Goal: Task Accomplishment & Management: Manage account settings

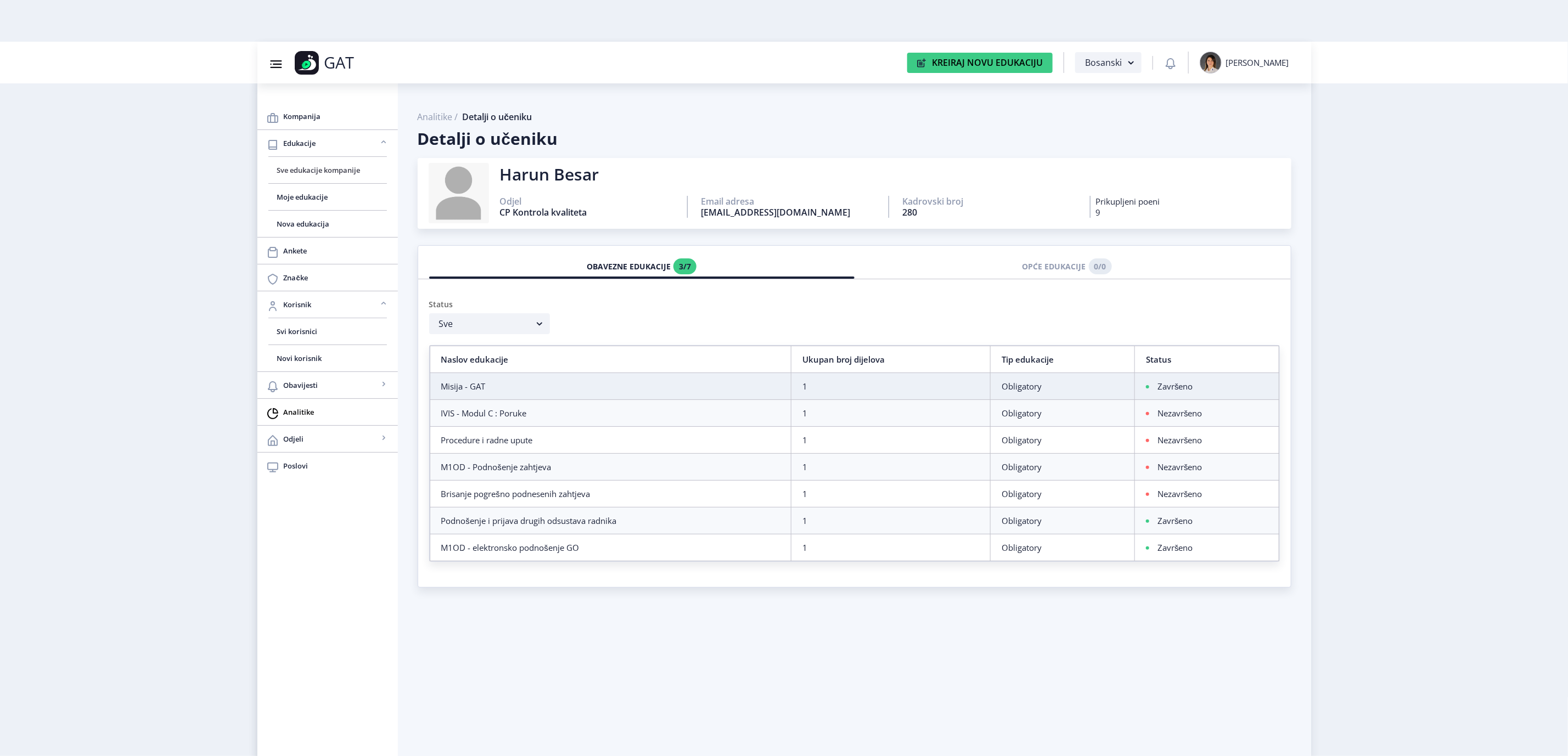
click at [321, 176] on span "Sve edukacije kompanije" at bounding box center [327, 170] width 101 height 13
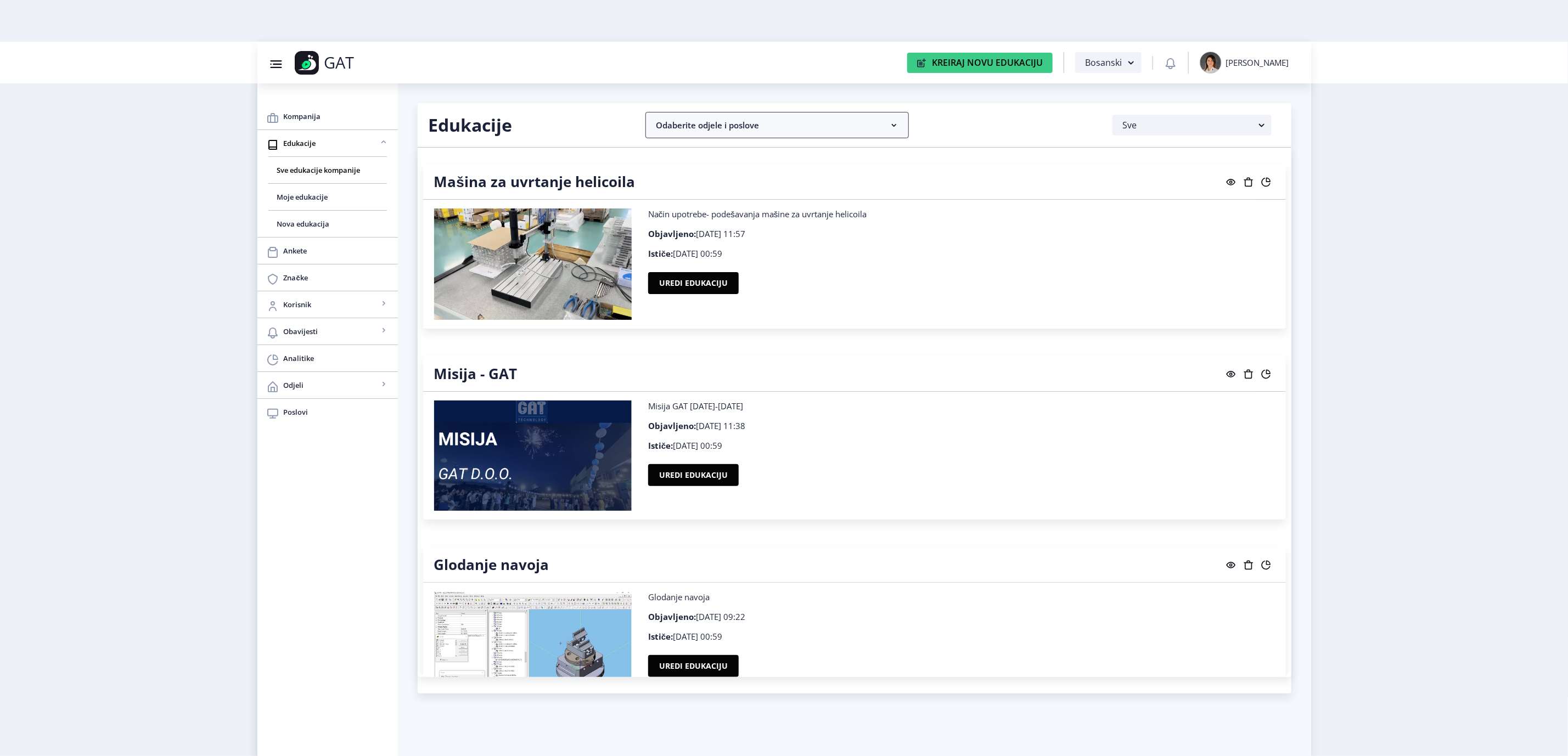
click at [889, 129] on rect at bounding box center [894, 125] width 11 height 11
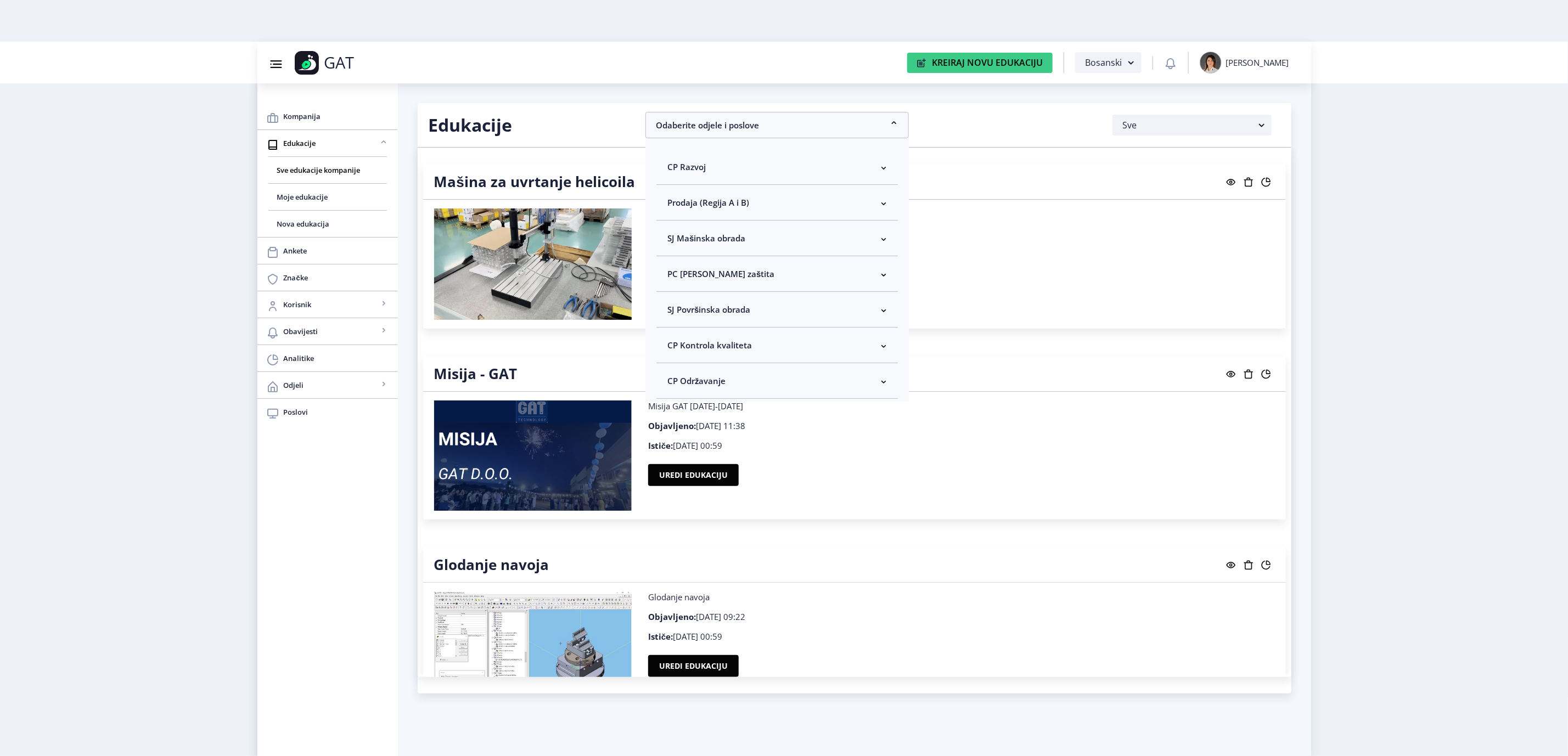
click at [712, 336] on nb-accordion-item-header "CP Kontrola kvaliteta" at bounding box center [777, 345] width 242 height 36
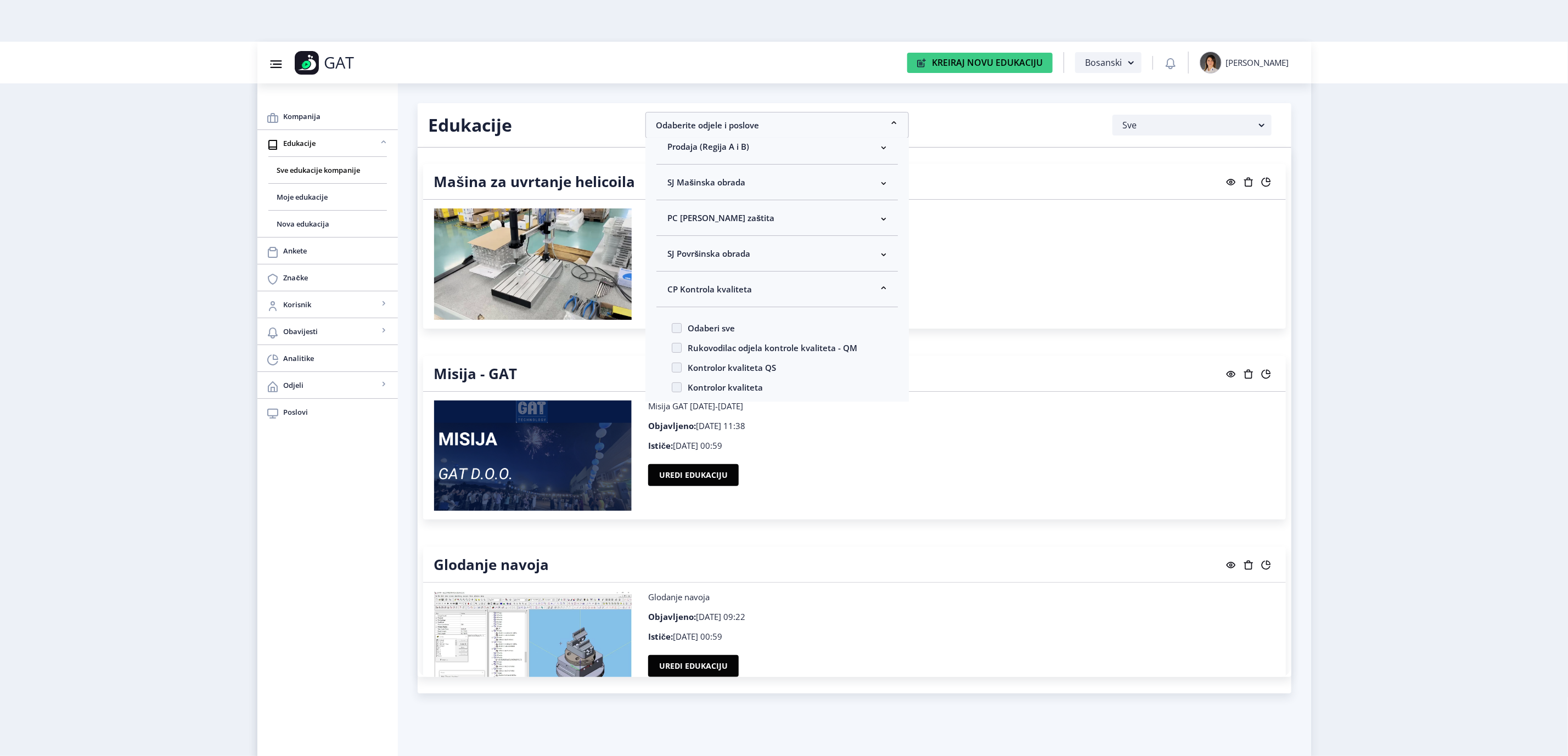
scroll to position [82, 0]
click at [730, 300] on span "Odaberi sve" at bounding box center [707, 301] width 53 height 13
click at [672, 302] on input "Odaberi sve" at bounding box center [671, 302] width 1 height 1
checkbox input "true"
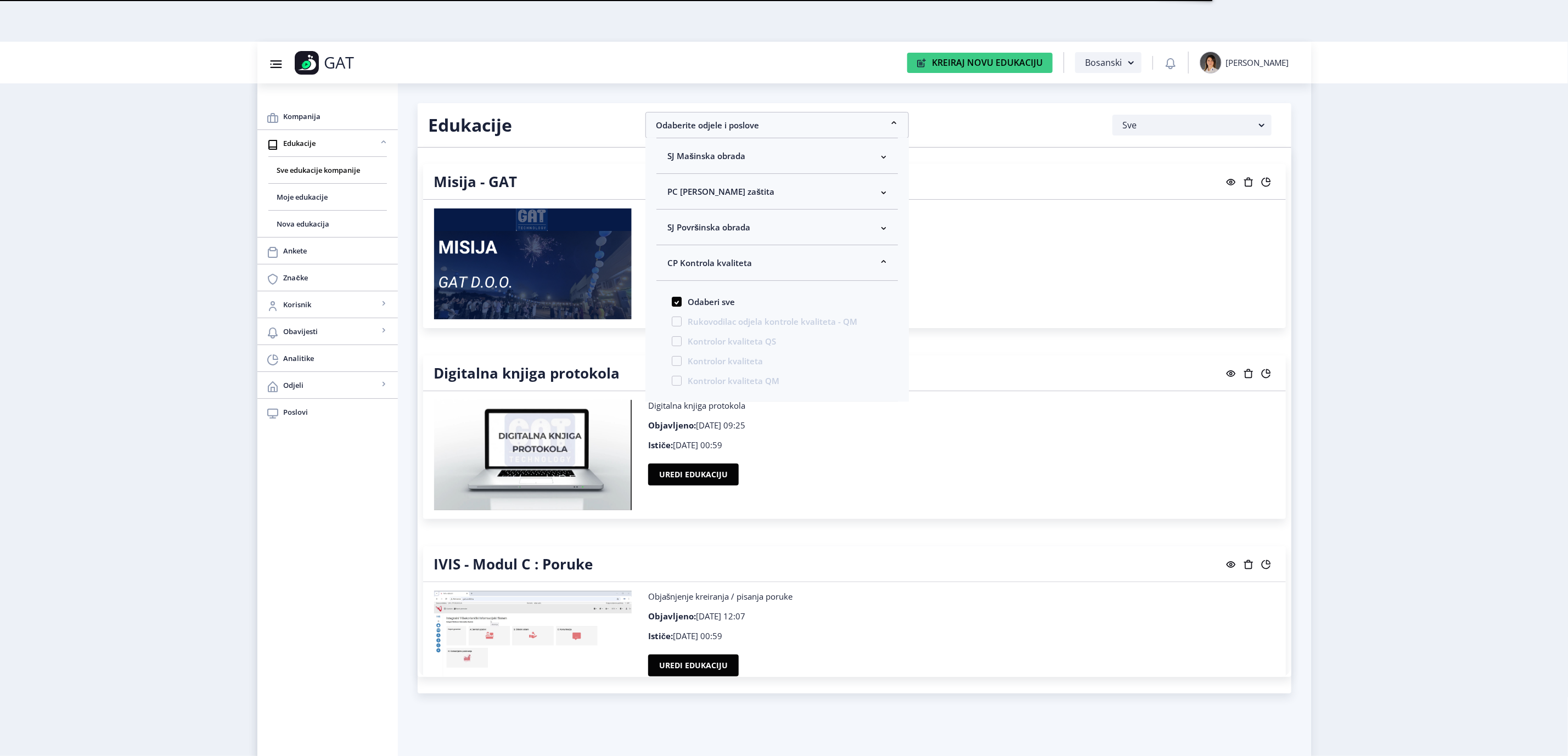
click at [1440, 260] on nb-layout "Group 43@3x Created with Sketch. GAT Kreiraj Novu Edukaciju Bosanski [PERSON_NA…" at bounding box center [784, 378] width 1568 height 756
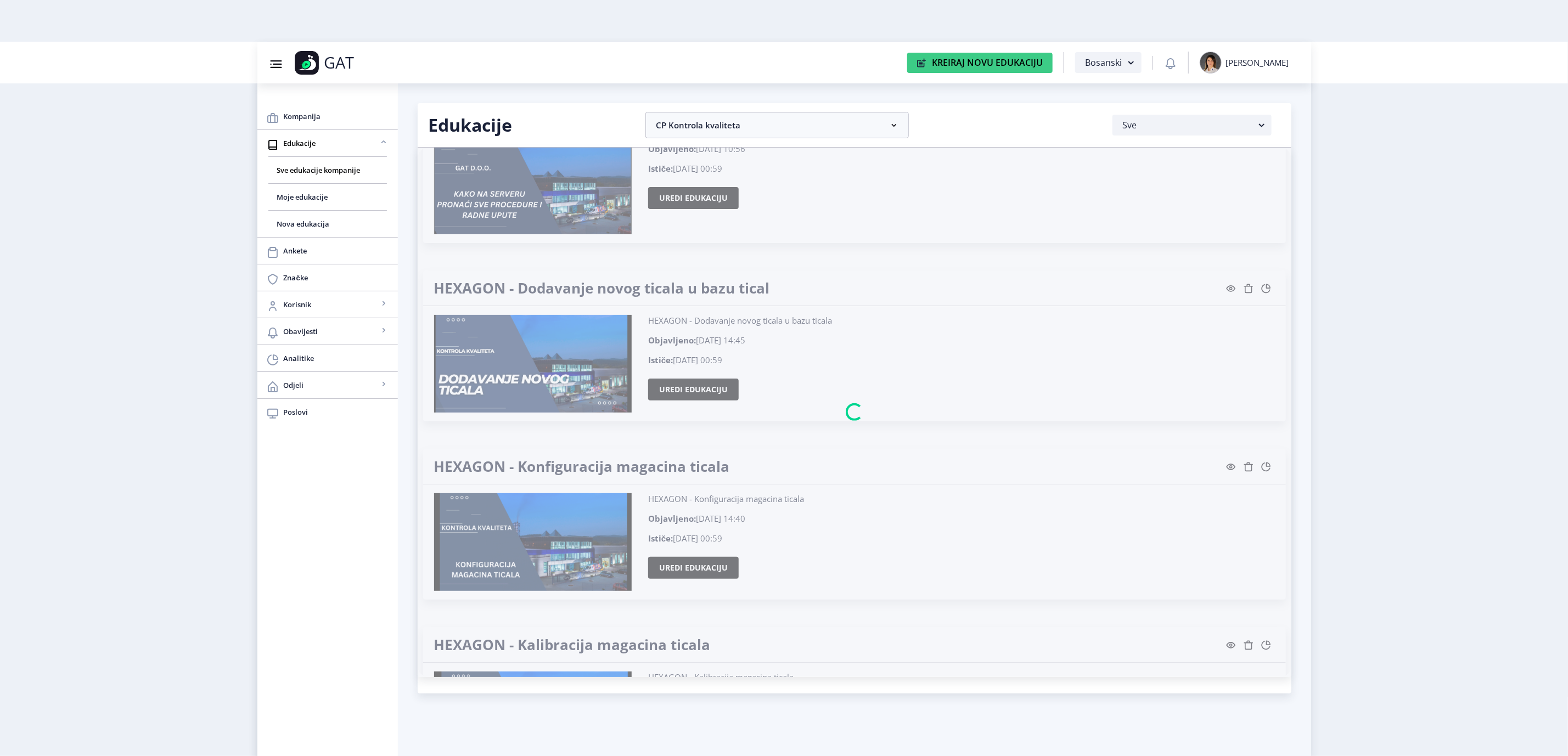
scroll to position [905, 0]
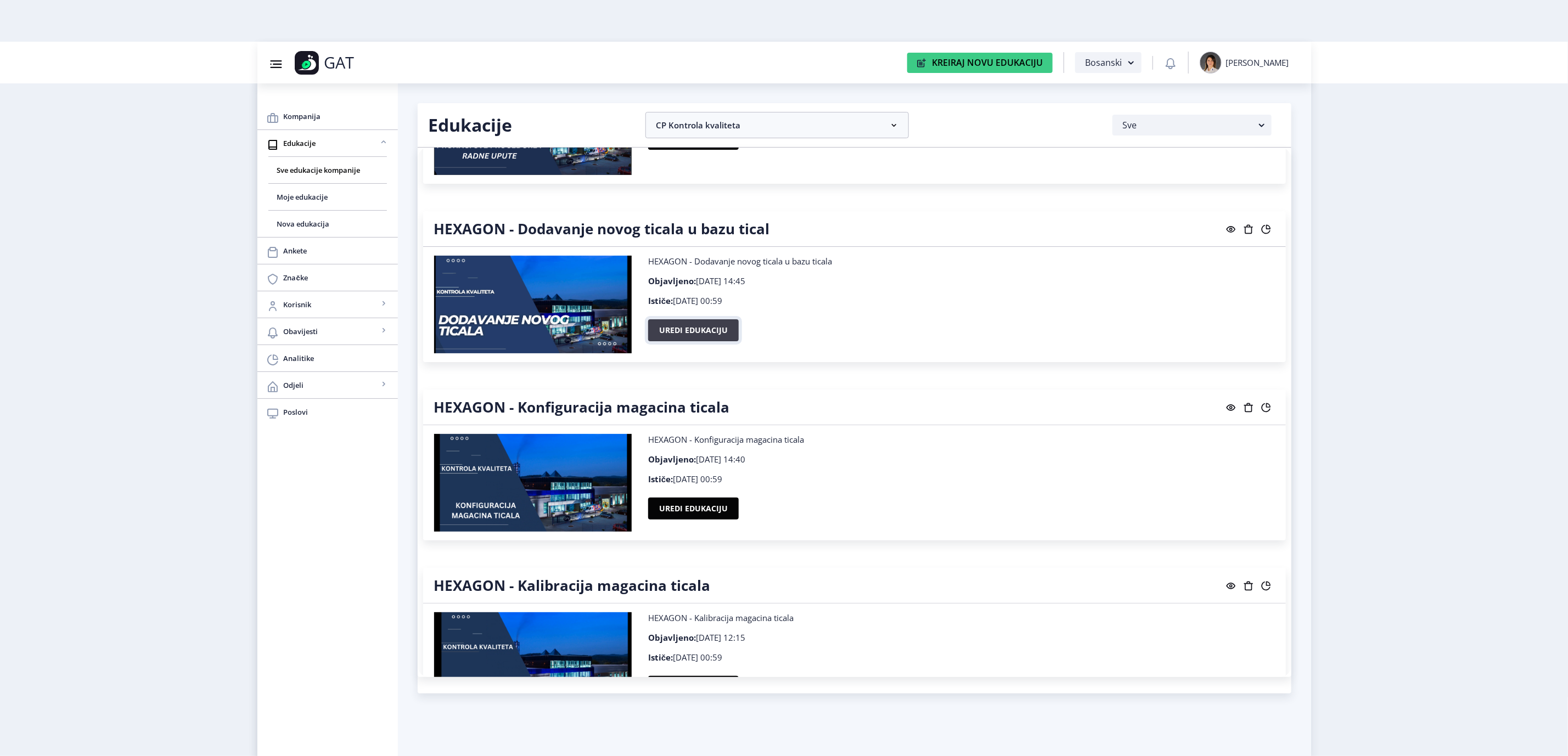
click at [668, 321] on button "Uredi edukaciju" at bounding box center [693, 330] width 90 height 22
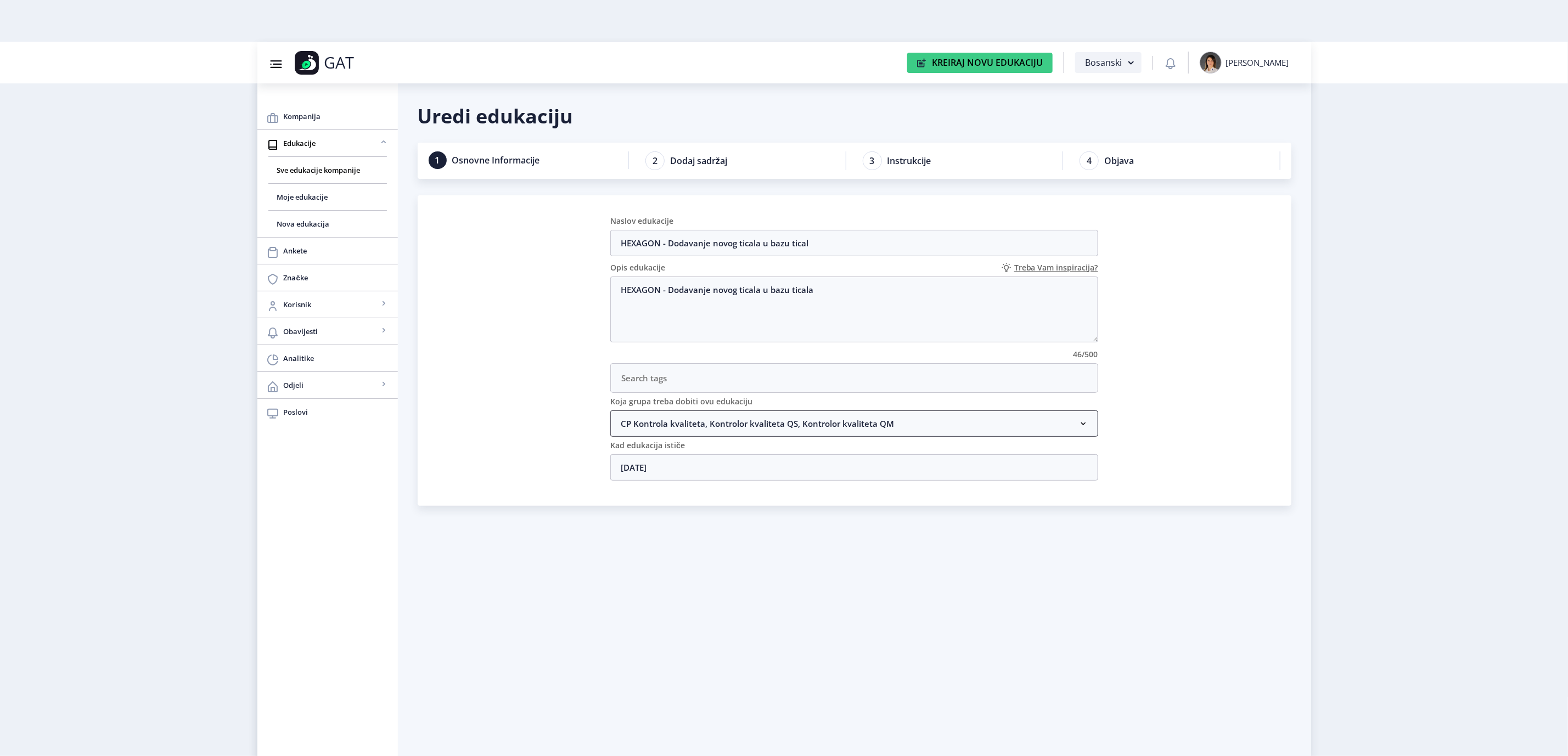
click at [677, 426] on nb-accordion-item-header "CP Kontrola kvaliteta, Kontrolor kvaliteta QS, Kontrolor kvaliteta QM" at bounding box center [854, 424] width 488 height 26
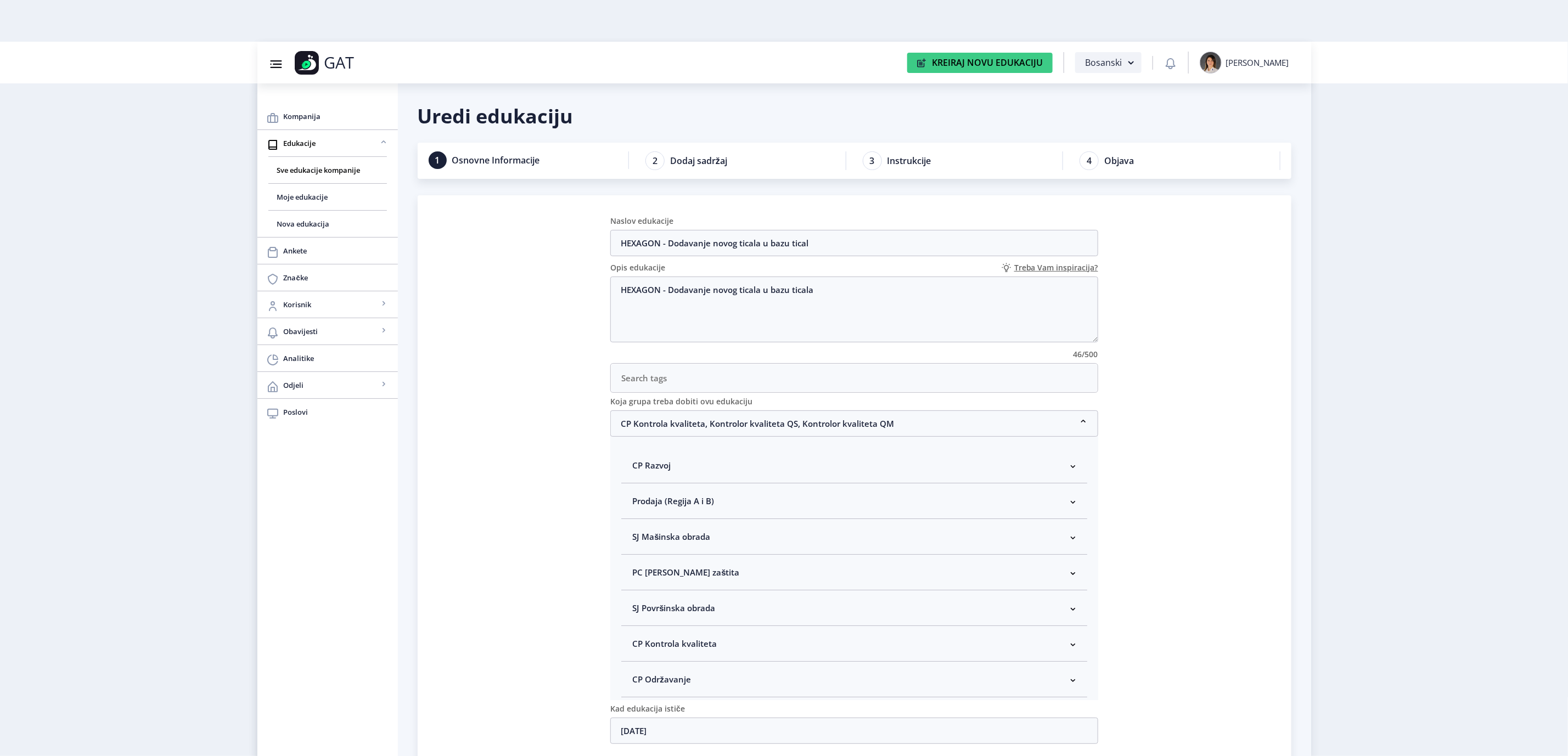
click at [708, 648] on span "CP Kontrola kvaliteta" at bounding box center [674, 643] width 85 height 13
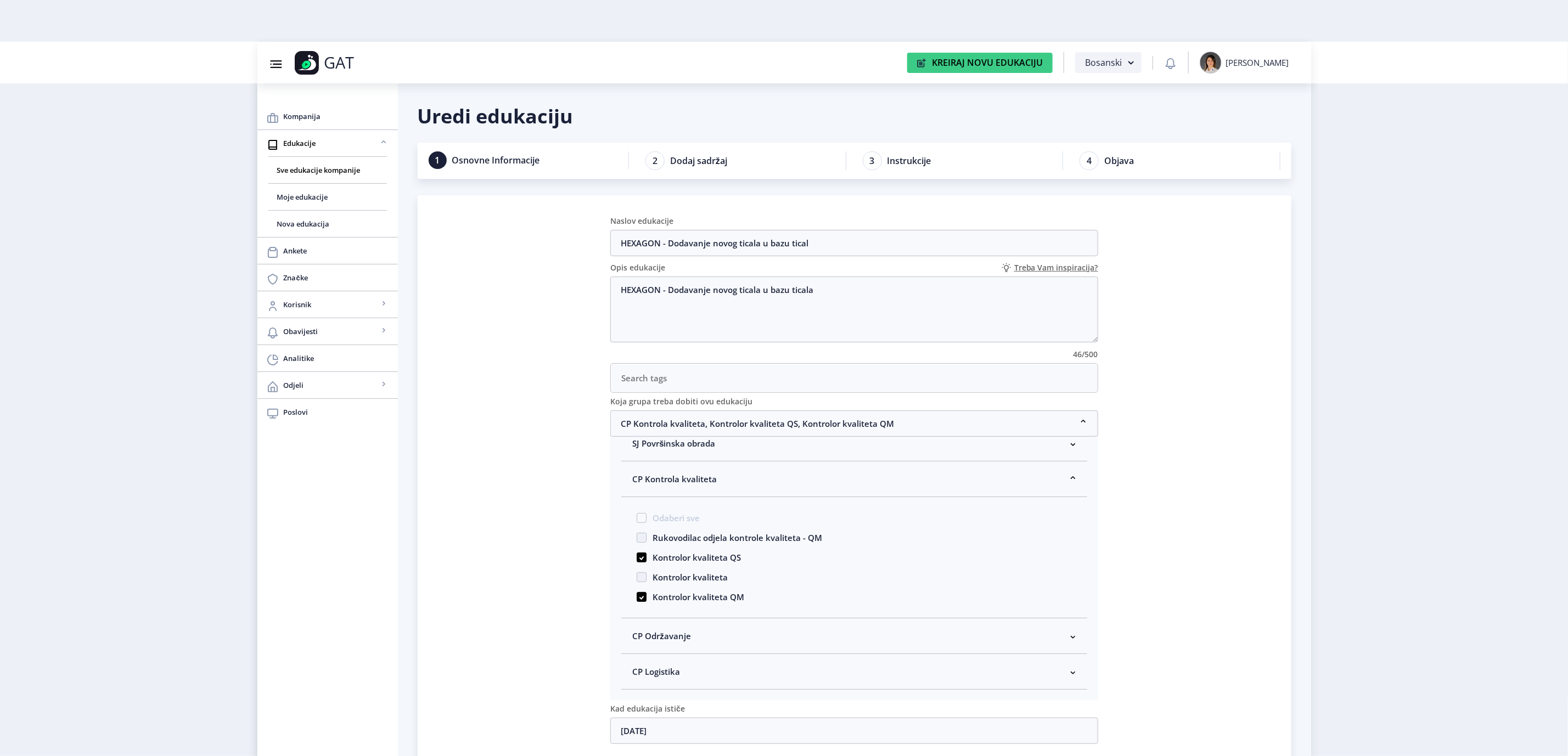
click at [661, 584] on span "Kontrolor kvaliteta" at bounding box center [686, 577] width 81 height 13
click at [637, 574] on input "Kontrolor kvaliteta" at bounding box center [636, 574] width 1 height 1
checkbox input "true"
click at [740, 419] on nb-accordion-item-header "CP Kontrola kvaliteta, Kontrolor kvaliteta QS, Kontrolor kvaliteta QM" at bounding box center [854, 424] width 488 height 26
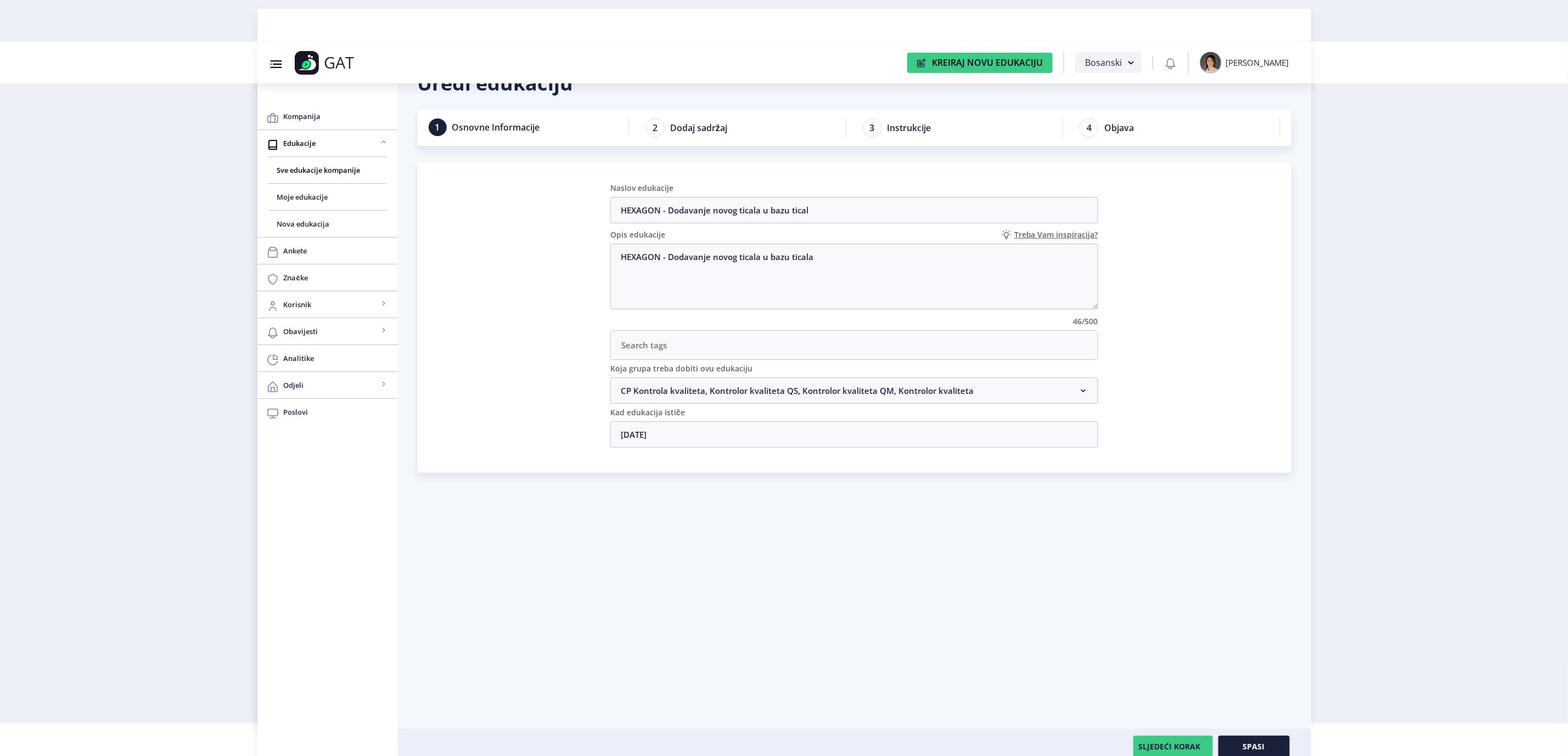
scroll to position [42, 0]
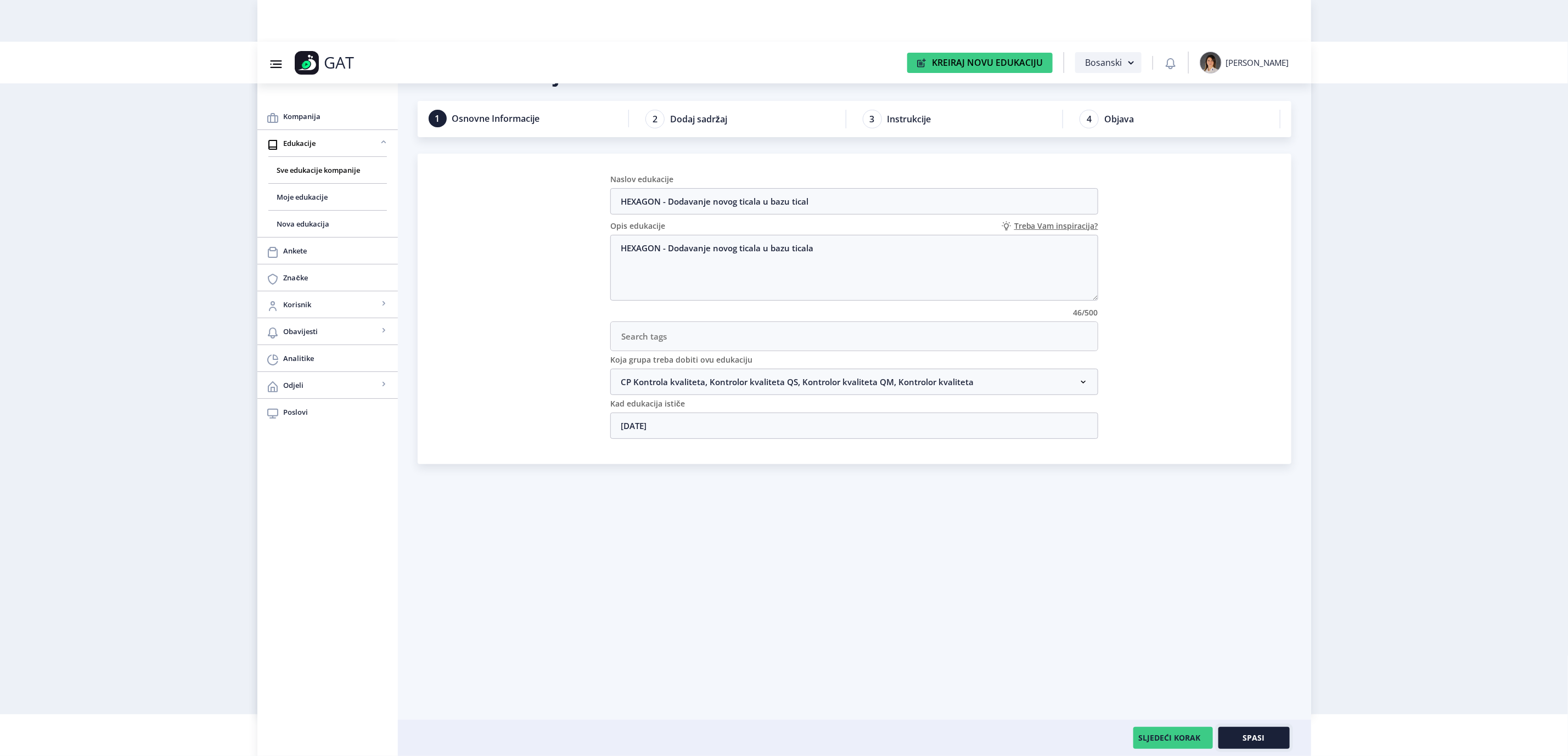
click at [1262, 733] on span "Spasi" at bounding box center [1254, 738] width 22 height 9
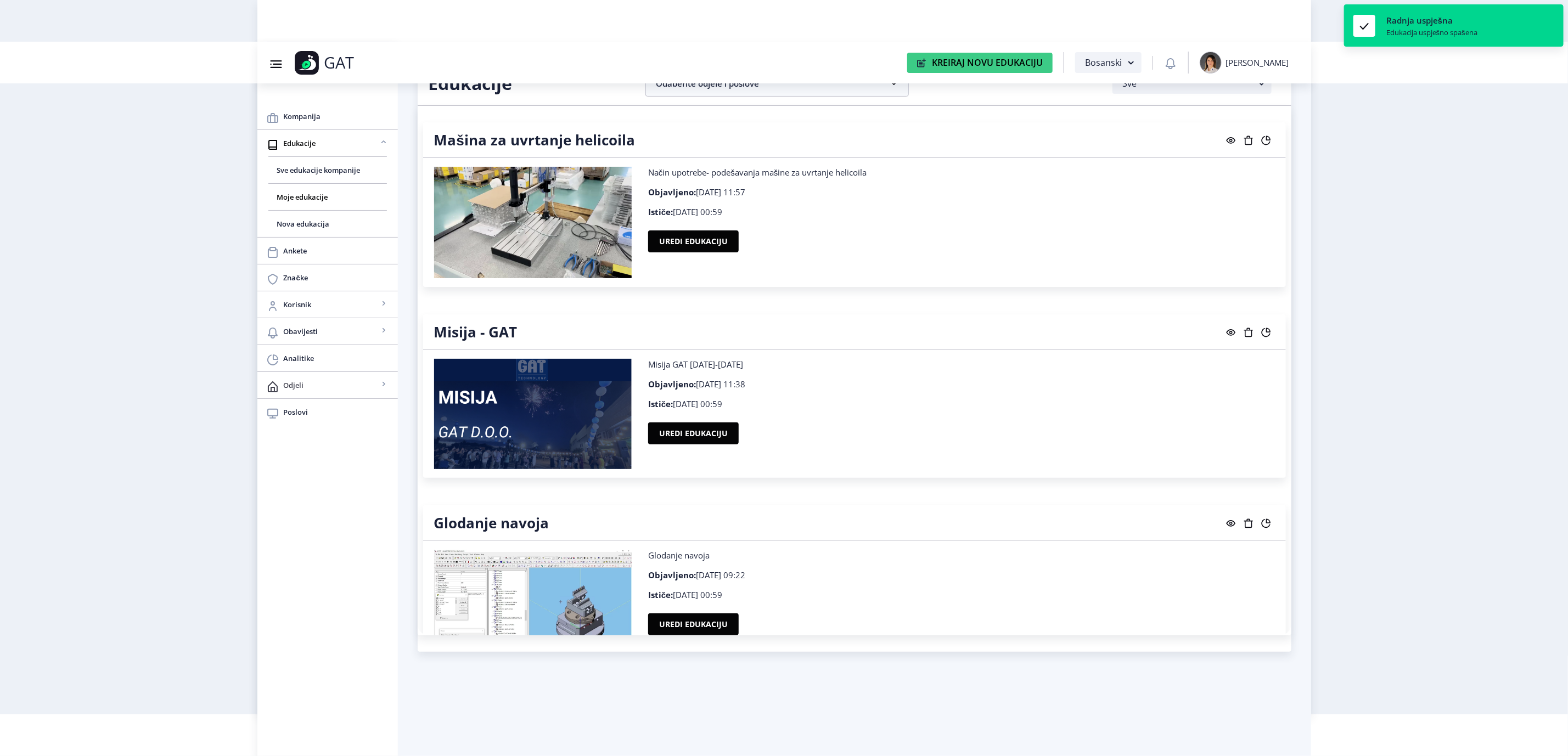
click at [327, 387] on span "Odjeli" at bounding box center [331, 384] width 95 height 13
click at [326, 418] on span "Vidi sve" at bounding box center [327, 411] width 101 height 13
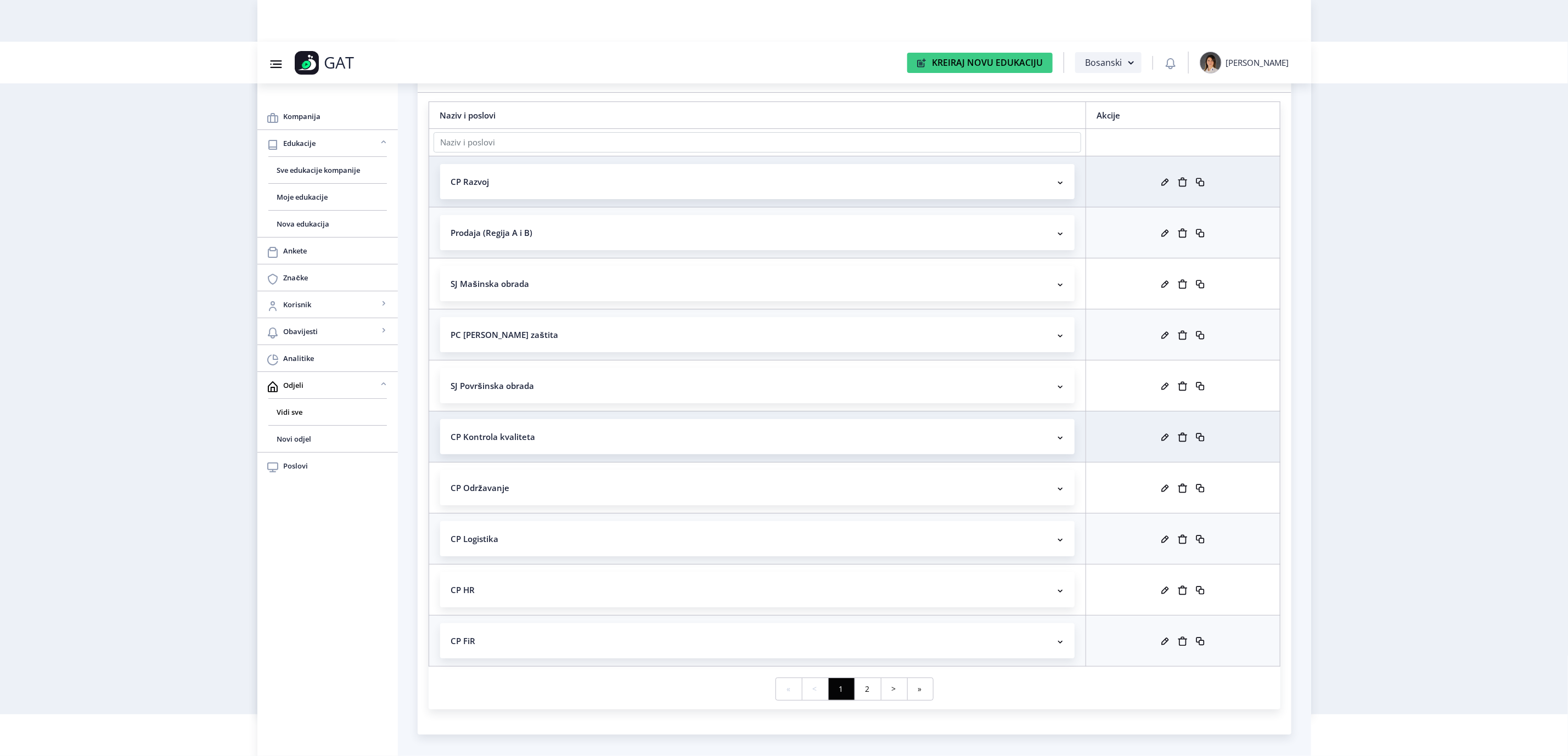
click at [579, 428] on nb-accordion-item-header "CP Kontrola kvaliteta" at bounding box center [757, 437] width 635 height 35
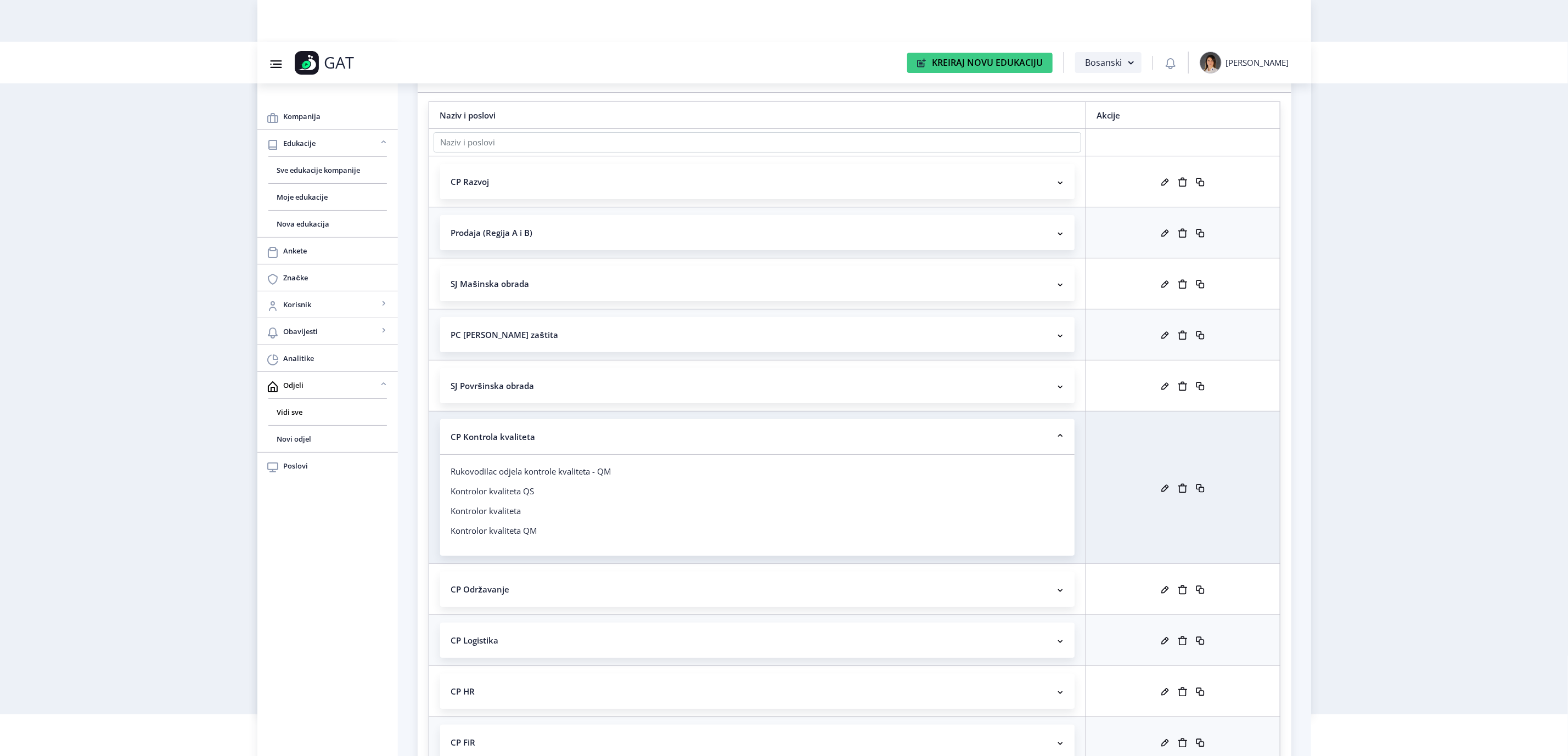
click at [495, 534] on p "Kontrolor kvaliteta QM" at bounding box center [756, 530] width 612 height 11
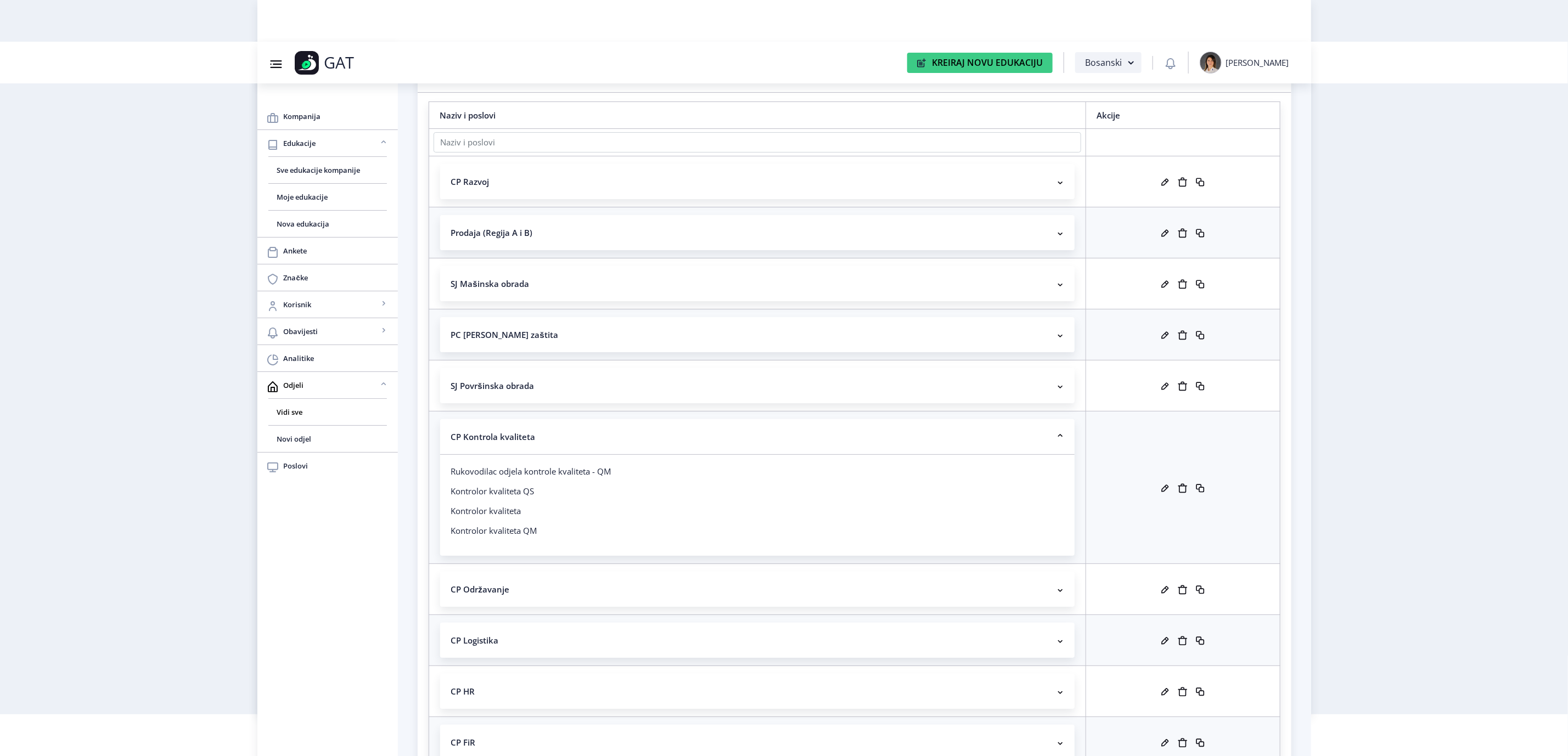
click at [1165, 492] on g at bounding box center [1164, 488] width 11 height 11
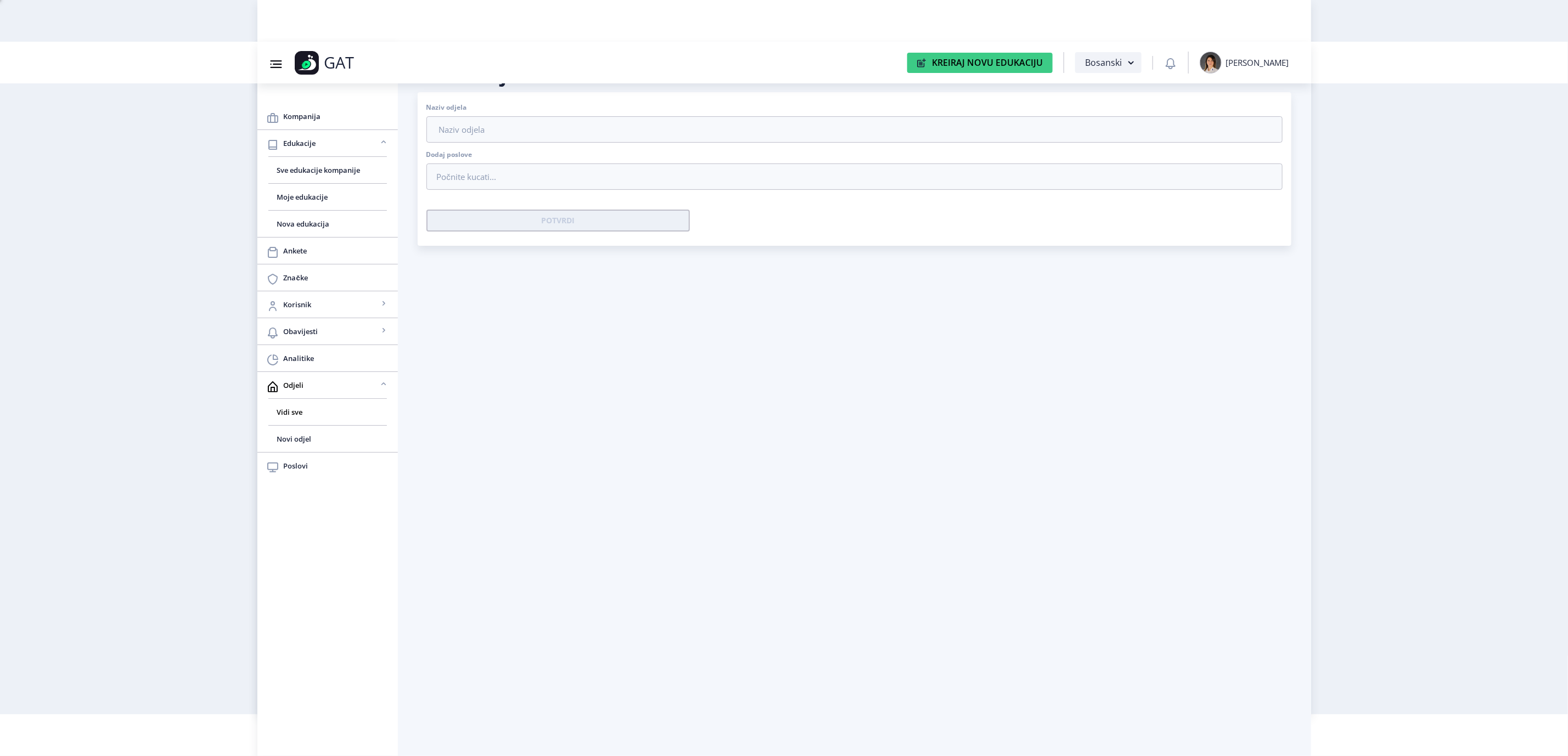
type input "CP Kontrola kvaliteta"
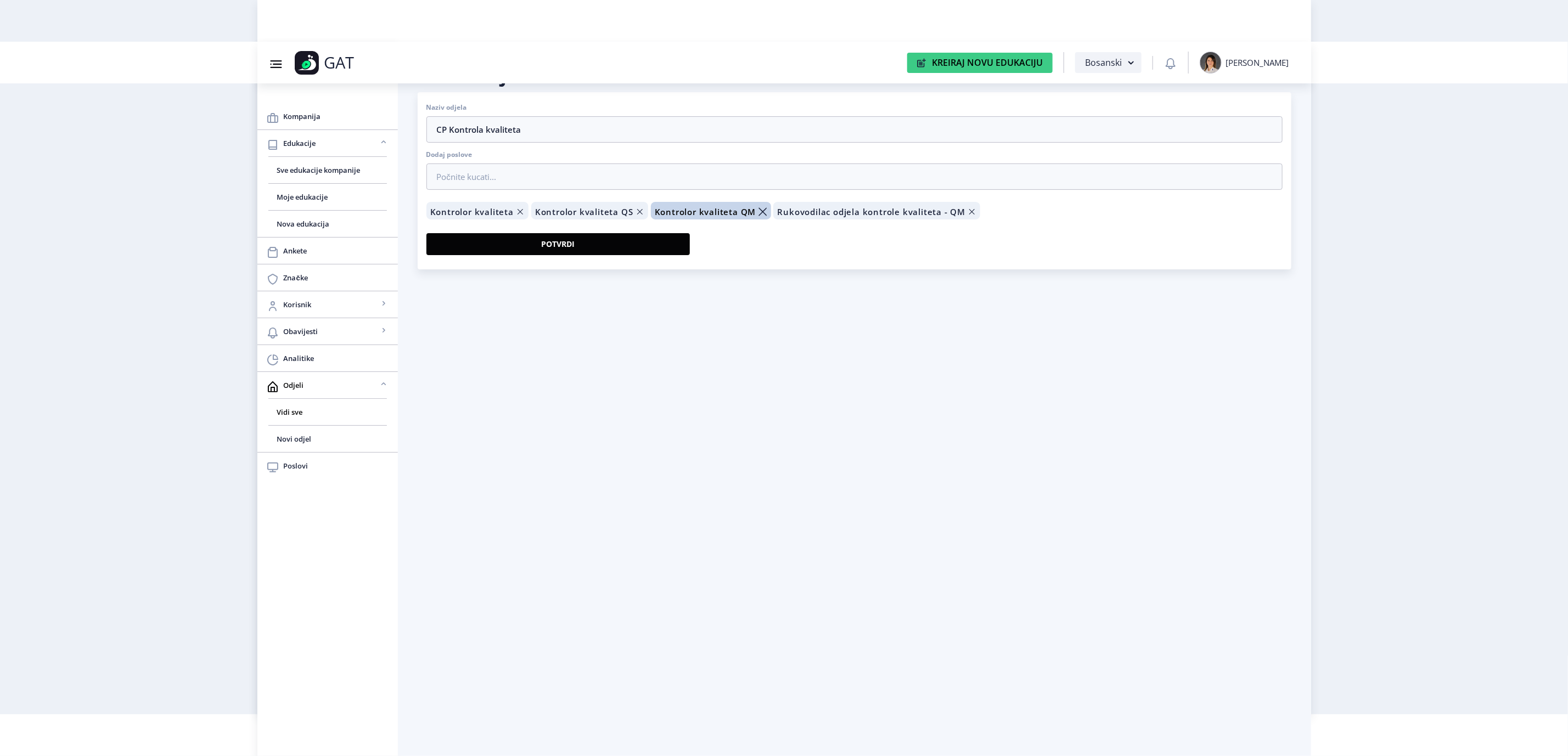
click at [759, 211] on icon "Remove tag" at bounding box center [763, 212] width 13 height 28
click at [606, 234] on button "Potvrdi" at bounding box center [558, 243] width 264 height 22
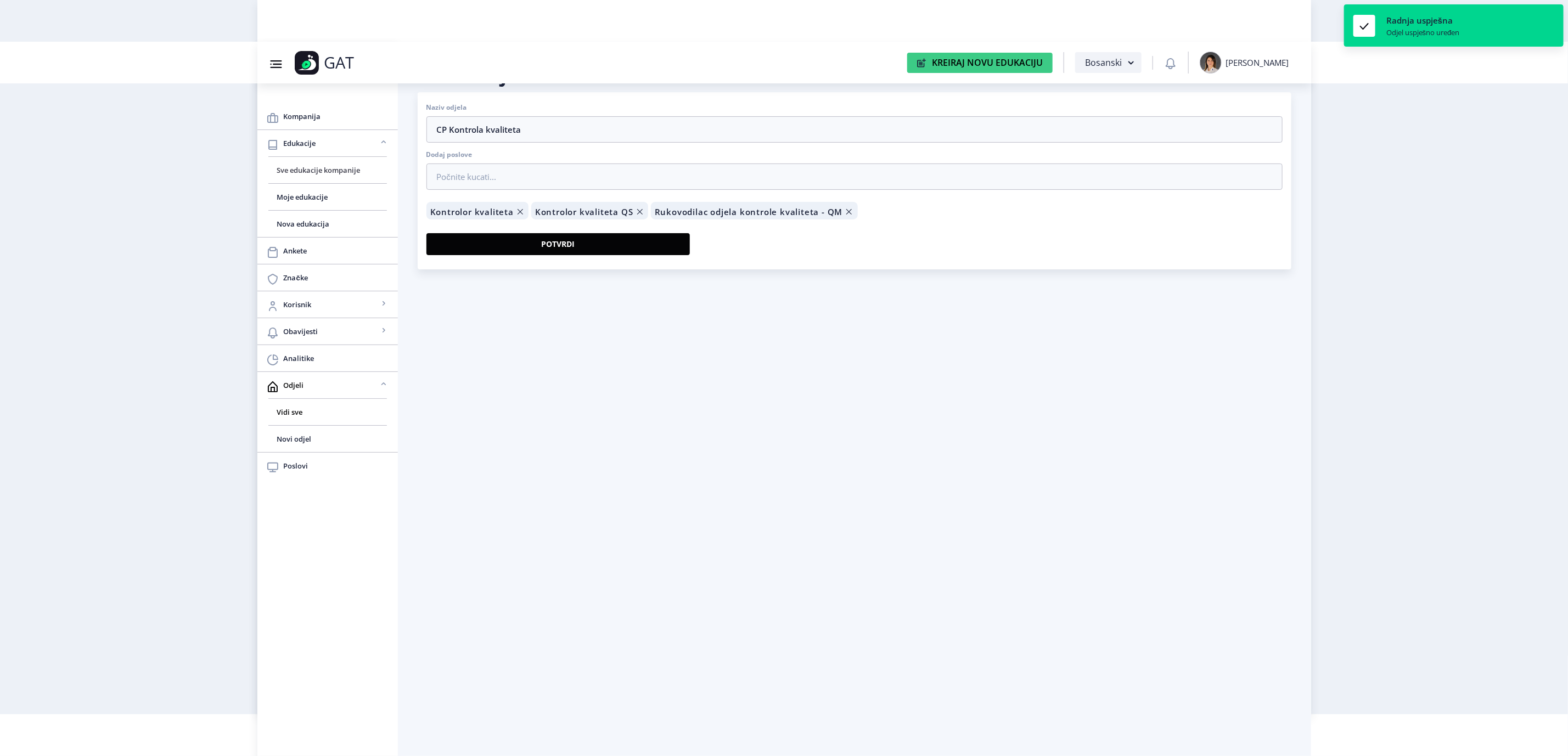
click at [295, 173] on span "Sve edukacije kompanije" at bounding box center [327, 170] width 101 height 13
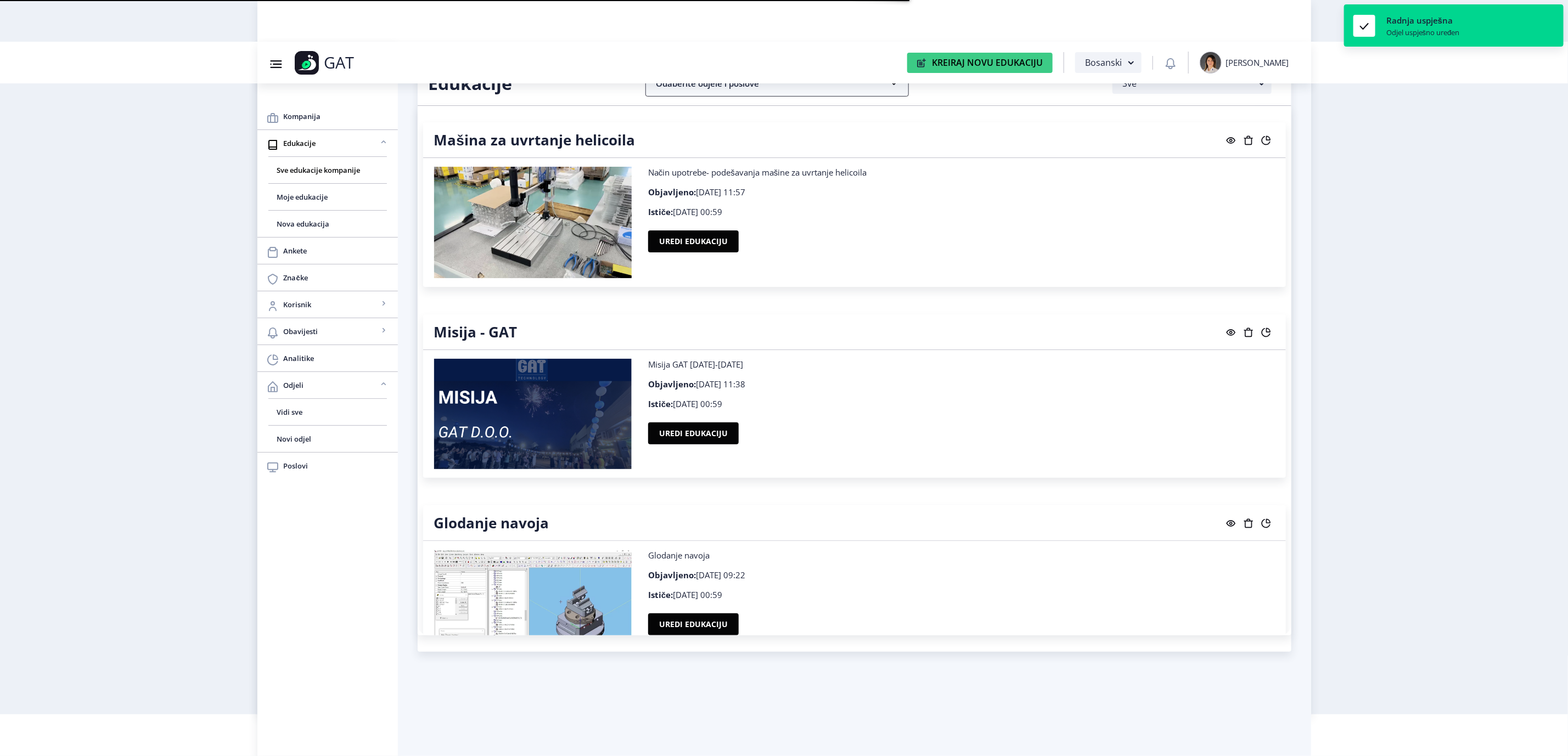
click at [735, 91] on nb-accordion-item-header "Odaberite odjele i poslove" at bounding box center [777, 83] width 264 height 26
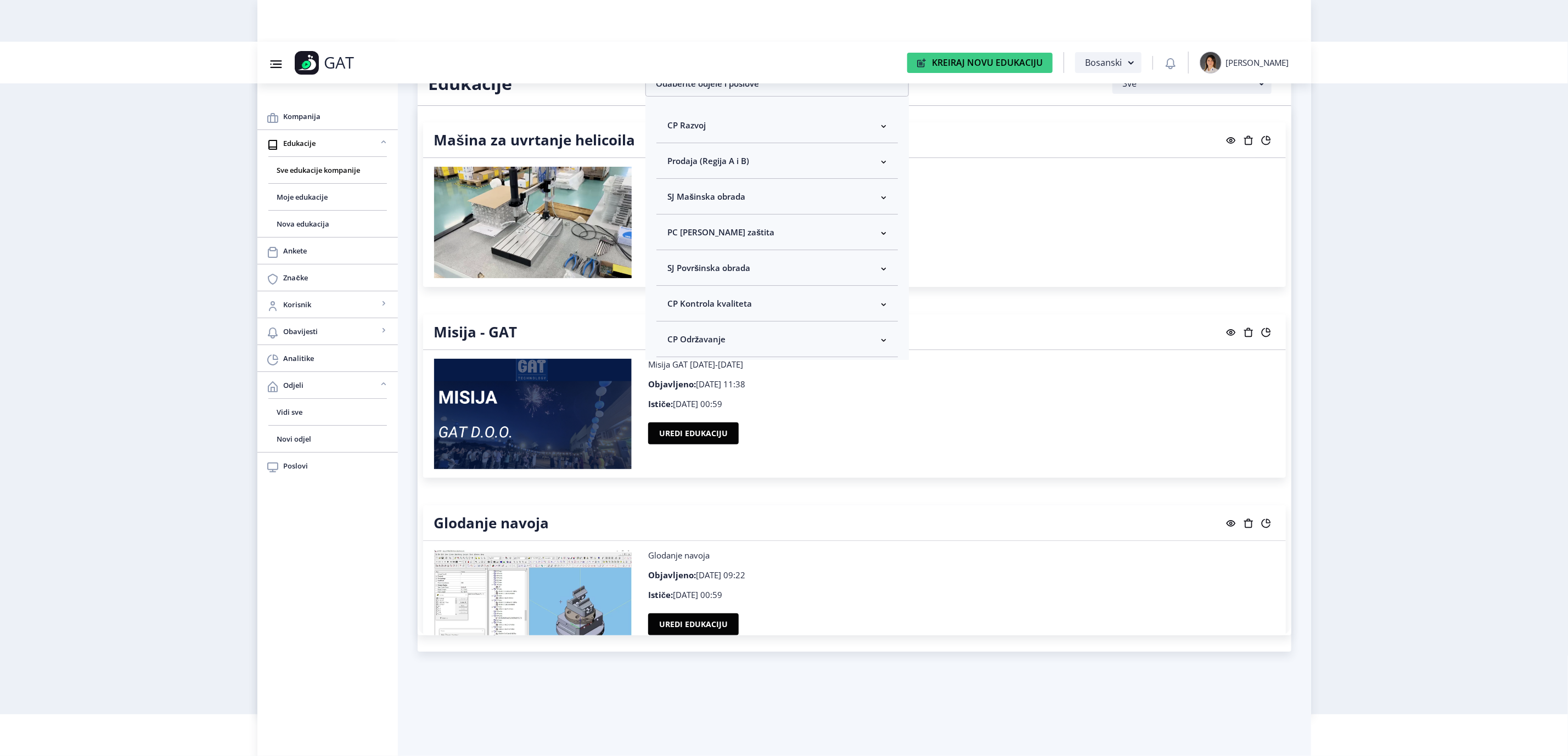
click at [746, 302] on span "CP Kontrola kvaliteta" at bounding box center [709, 303] width 85 height 13
click at [723, 342] on span "Odaberi sve" at bounding box center [707, 342] width 53 height 13
click at [672, 342] on input "Odaberi sve" at bounding box center [671, 342] width 1 height 1
checkbox input "true"
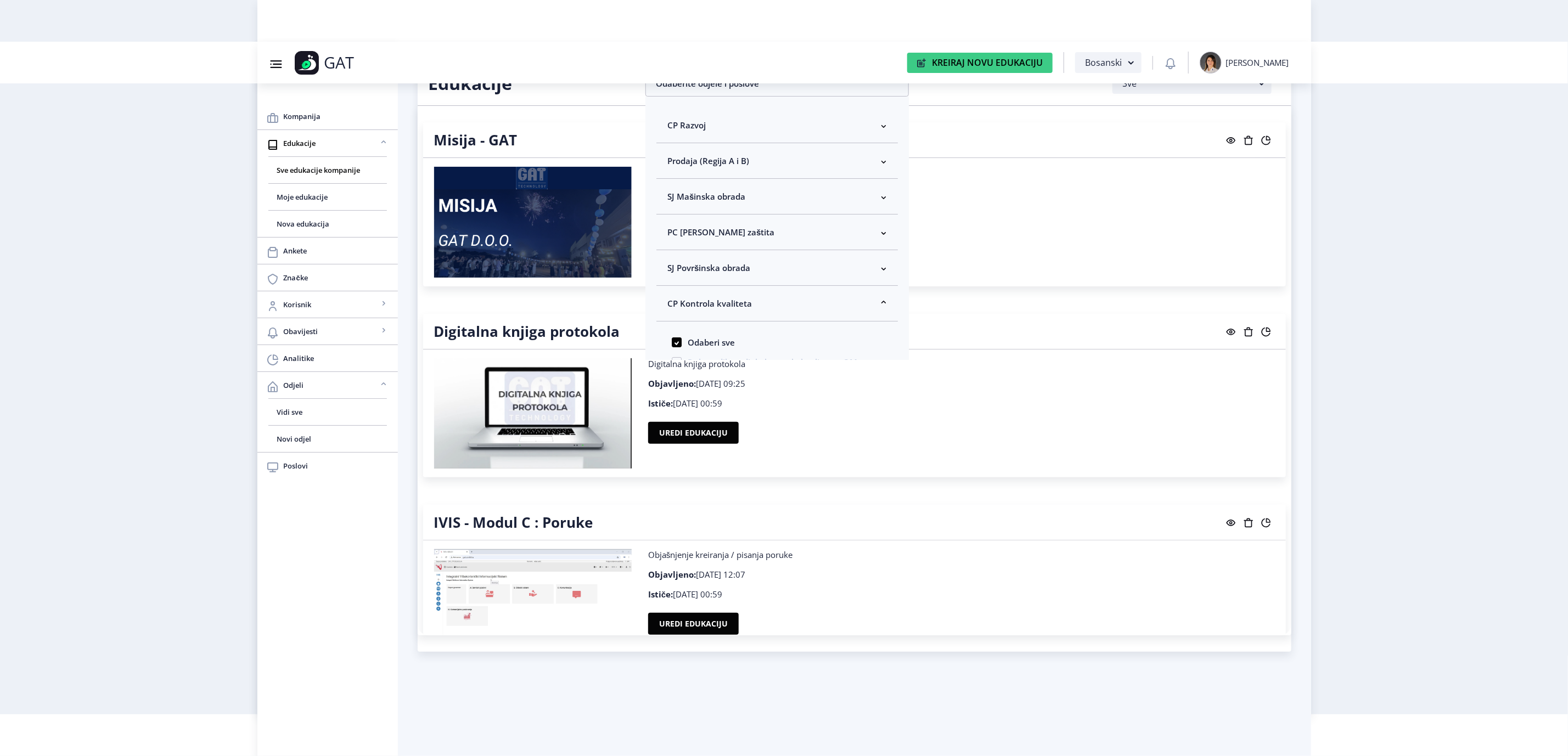
click at [1341, 484] on nb-layout "Group 43@3x Created with Sketch. GAT Kreiraj Novu Edukaciju Bosanski [PERSON_NA…" at bounding box center [784, 336] width 1568 height 756
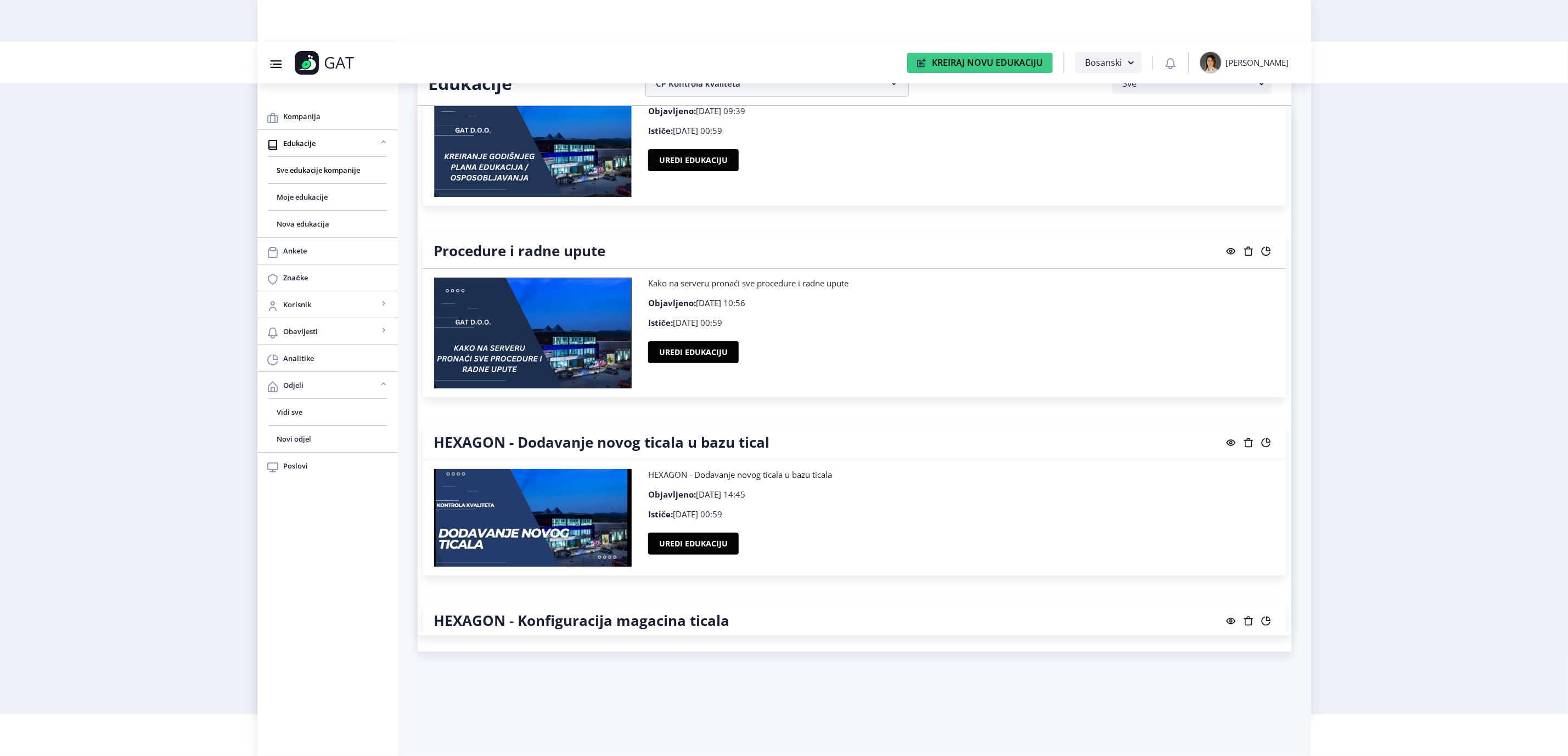
scroll to position [740, 0]
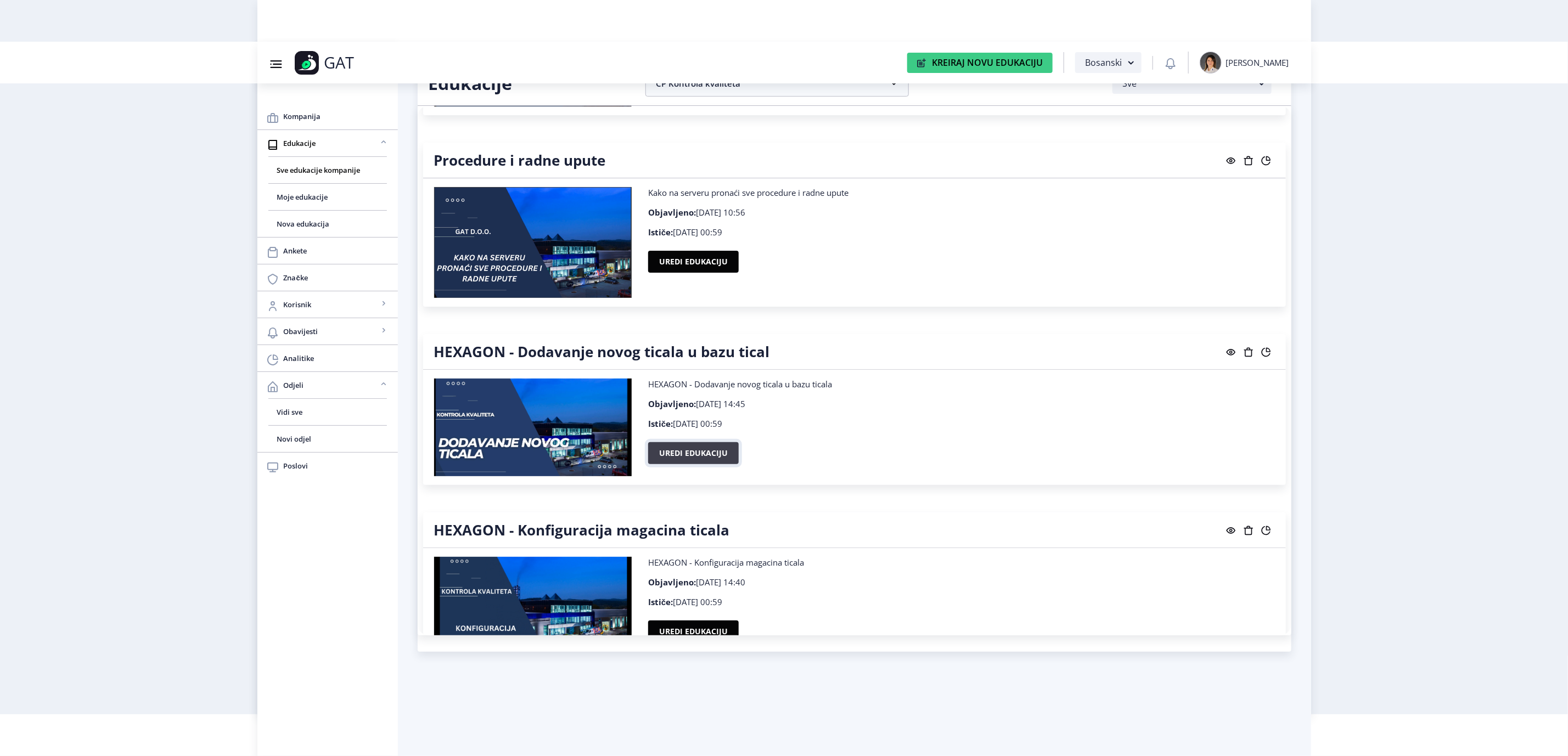
click at [699, 455] on button "Uredi edukaciju" at bounding box center [693, 452] width 90 height 22
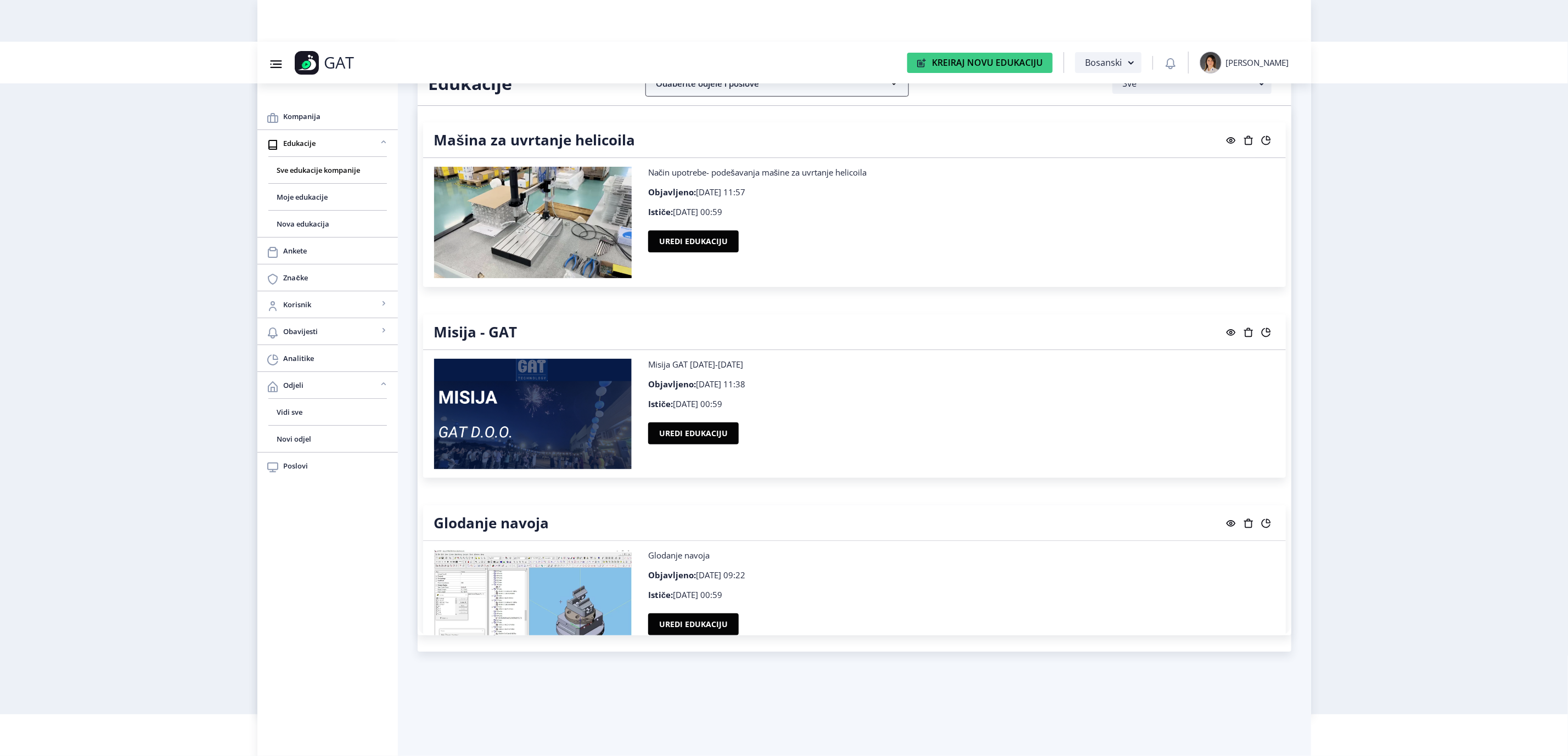
click at [694, 88] on nb-accordion-item-header "Odaberite odjele i poslove" at bounding box center [777, 83] width 264 height 26
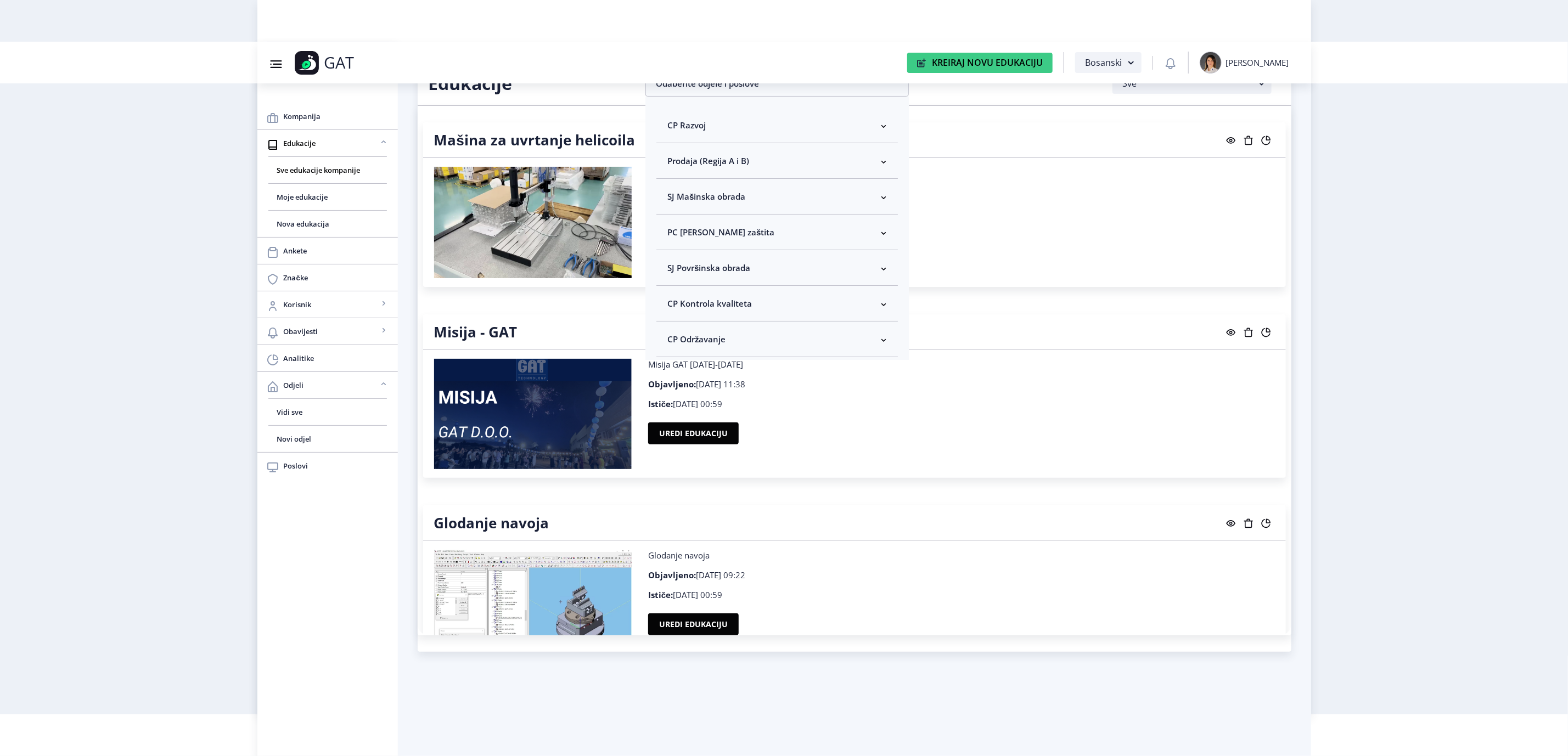
click at [695, 297] on span "CP Kontrola kvaliteta" at bounding box center [709, 303] width 85 height 13
click at [689, 340] on span "Odaberi sve" at bounding box center [707, 342] width 53 height 13
click at [672, 342] on input "Odaberi sve" at bounding box center [671, 342] width 1 height 1
checkbox input "true"
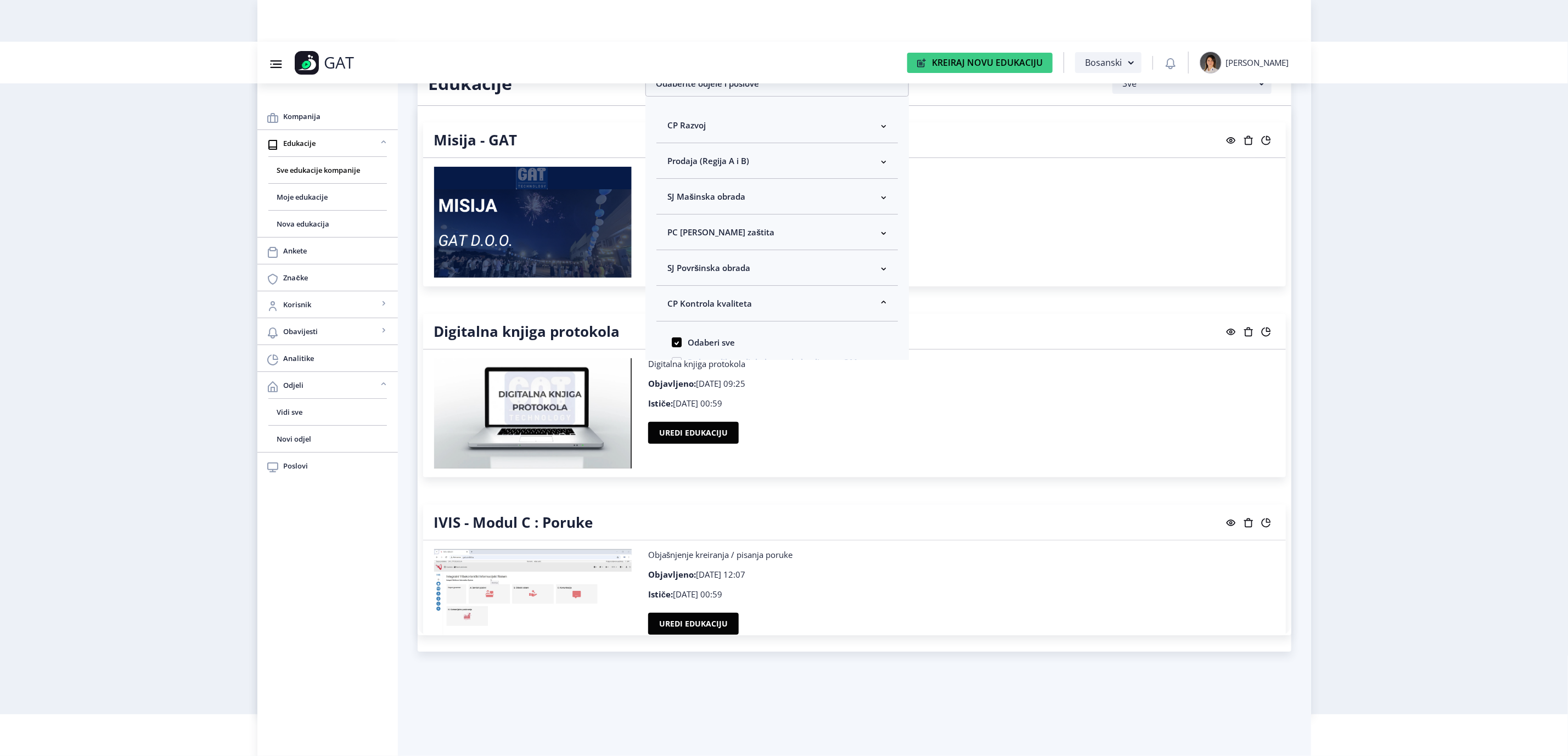
click at [1345, 383] on nb-layout "Group 43@3x Created with Sketch. GAT Kreiraj Novu Edukaciju Bosanski [PERSON_NA…" at bounding box center [784, 336] width 1568 height 756
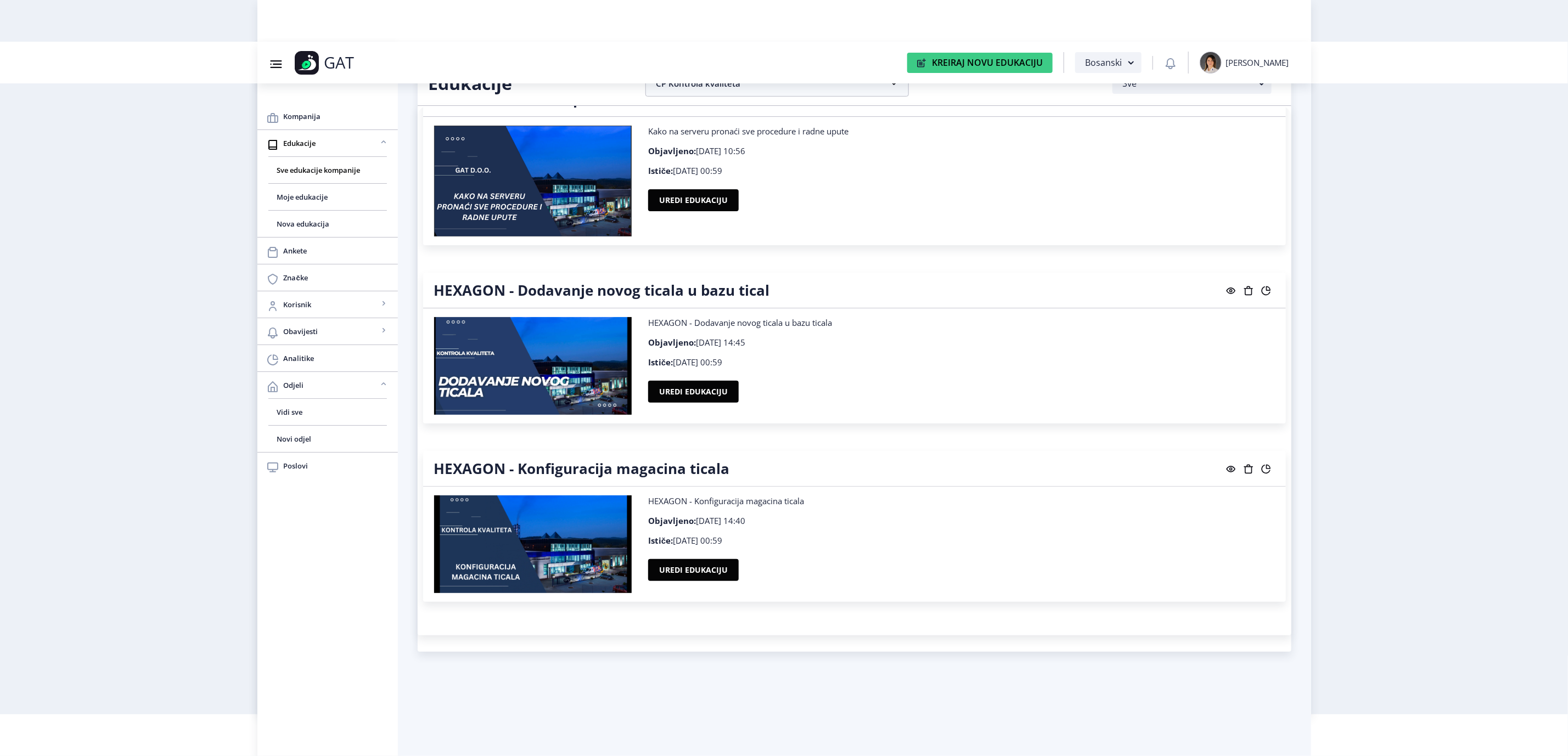
scroll to position [803, 0]
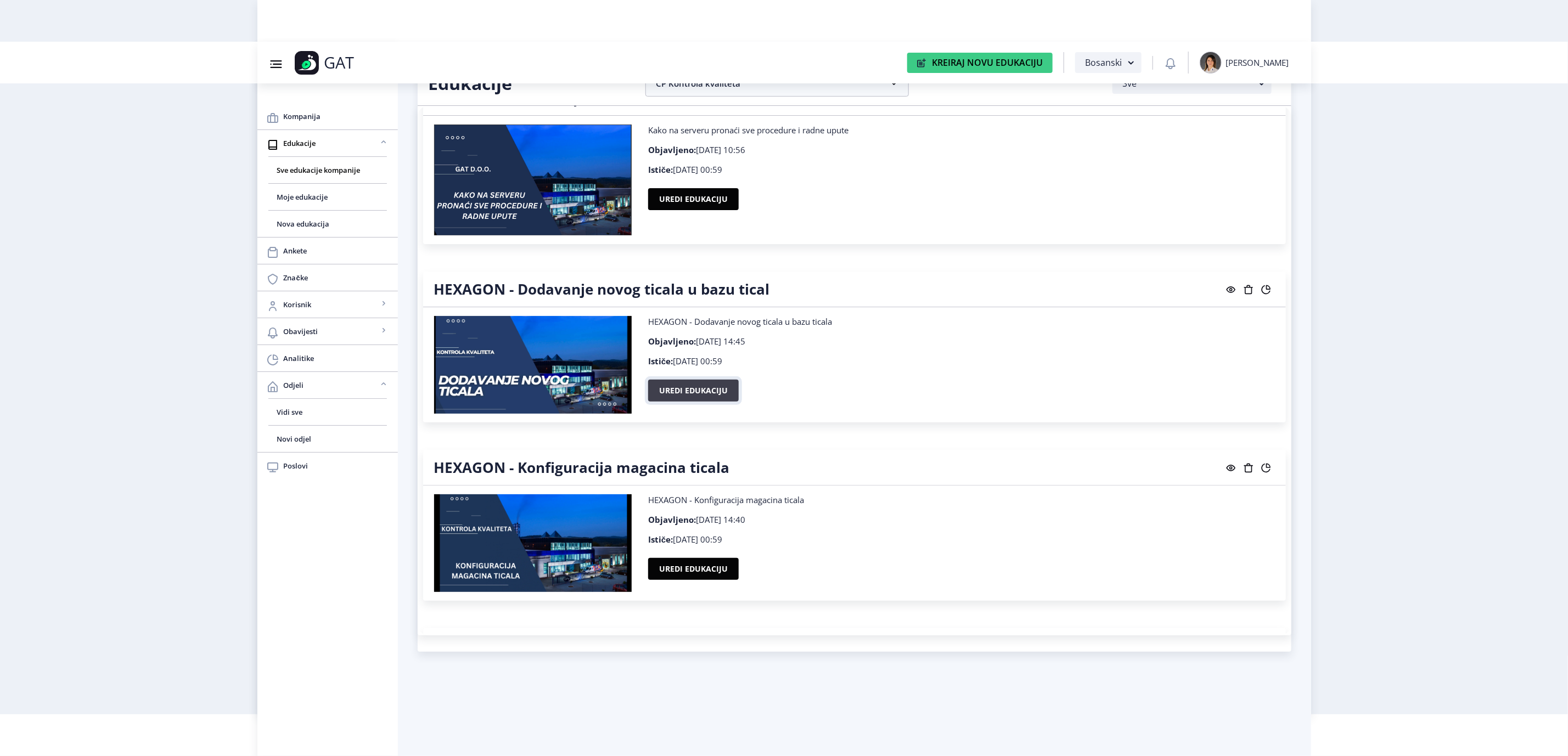
click at [681, 398] on button "Uredi edukaciju" at bounding box center [693, 390] width 90 height 22
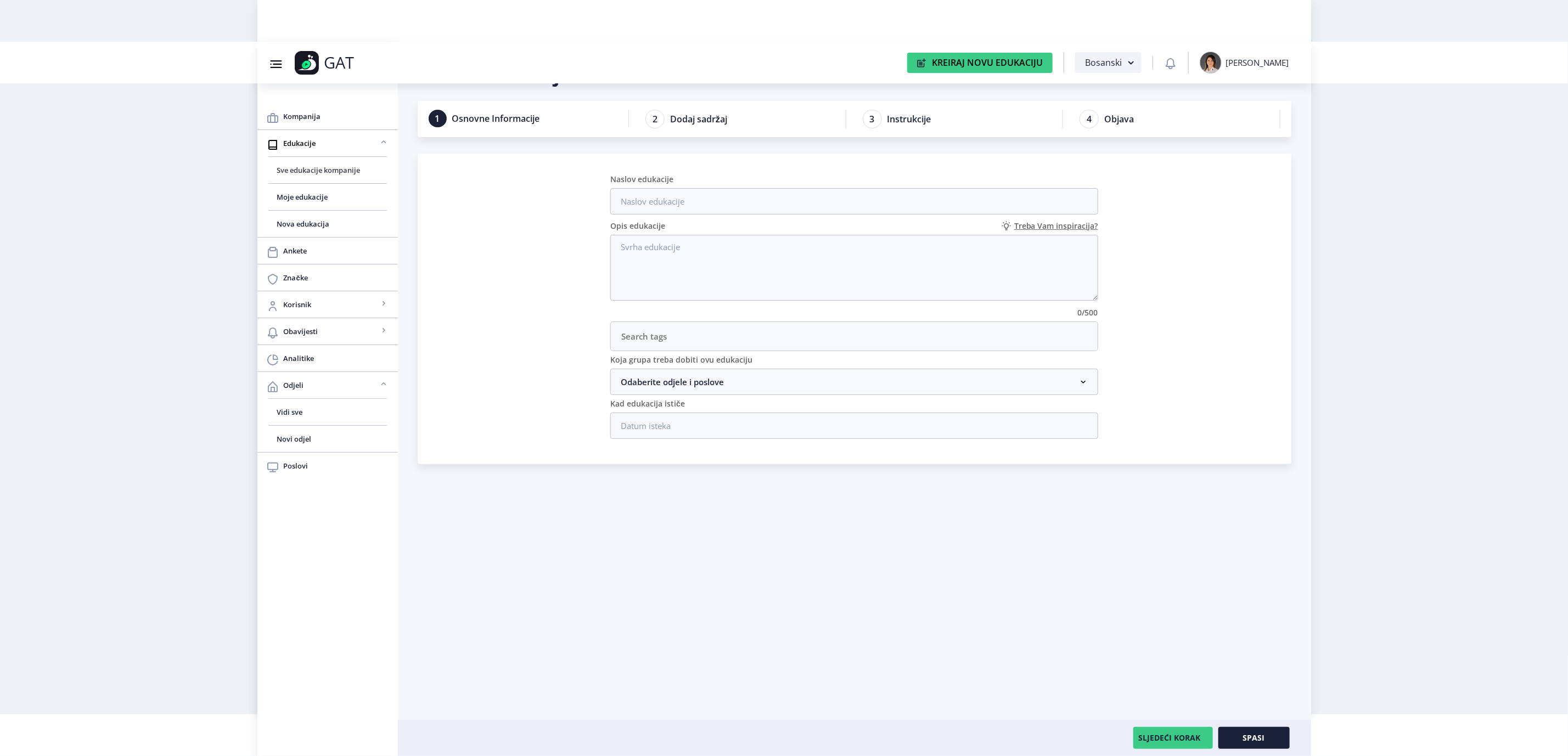
click at [308, 170] on span "Sve edukacije kompanije" at bounding box center [327, 170] width 101 height 13
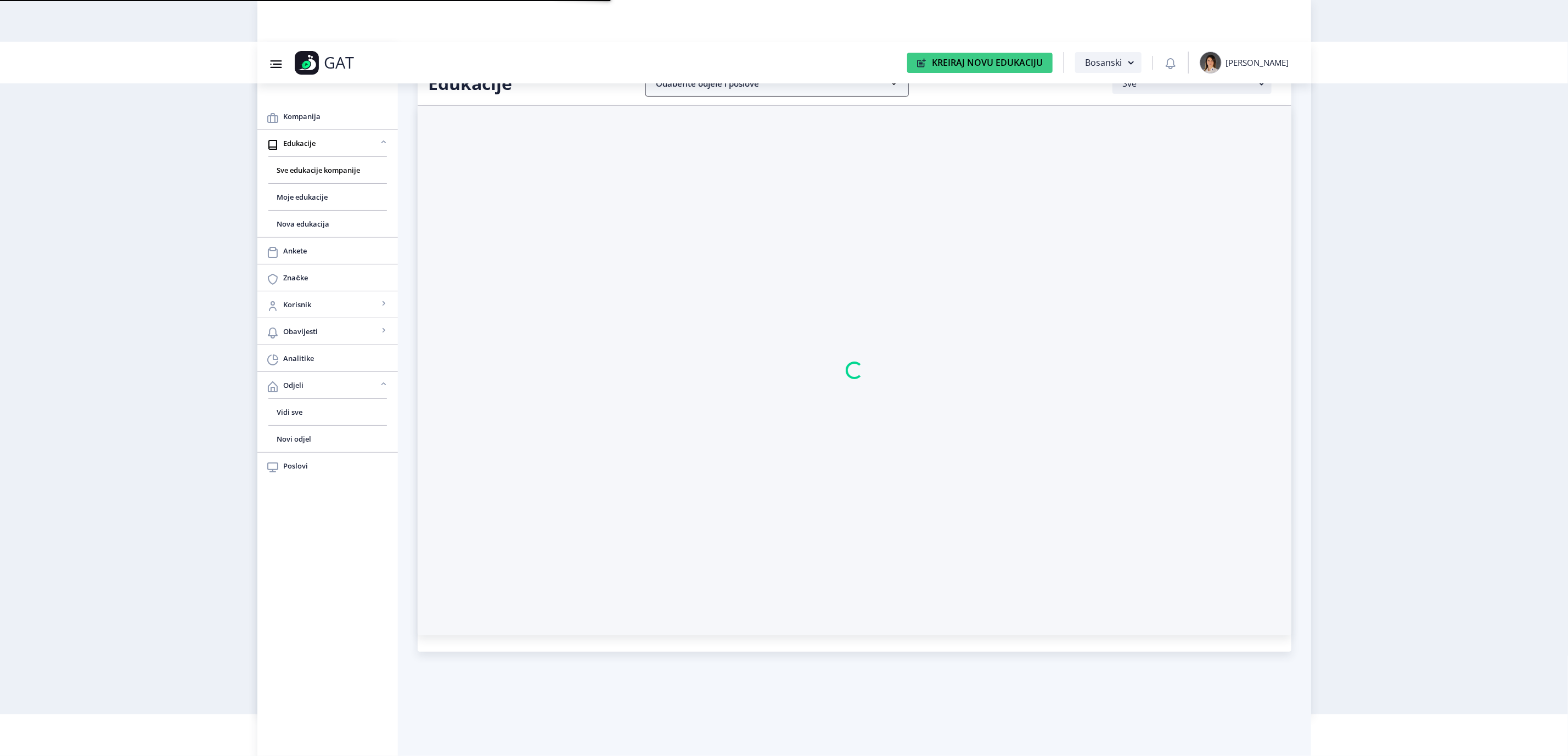
click at [731, 89] on nb-accordion-item-header "Odaberite odjele i poslove" at bounding box center [777, 83] width 264 height 26
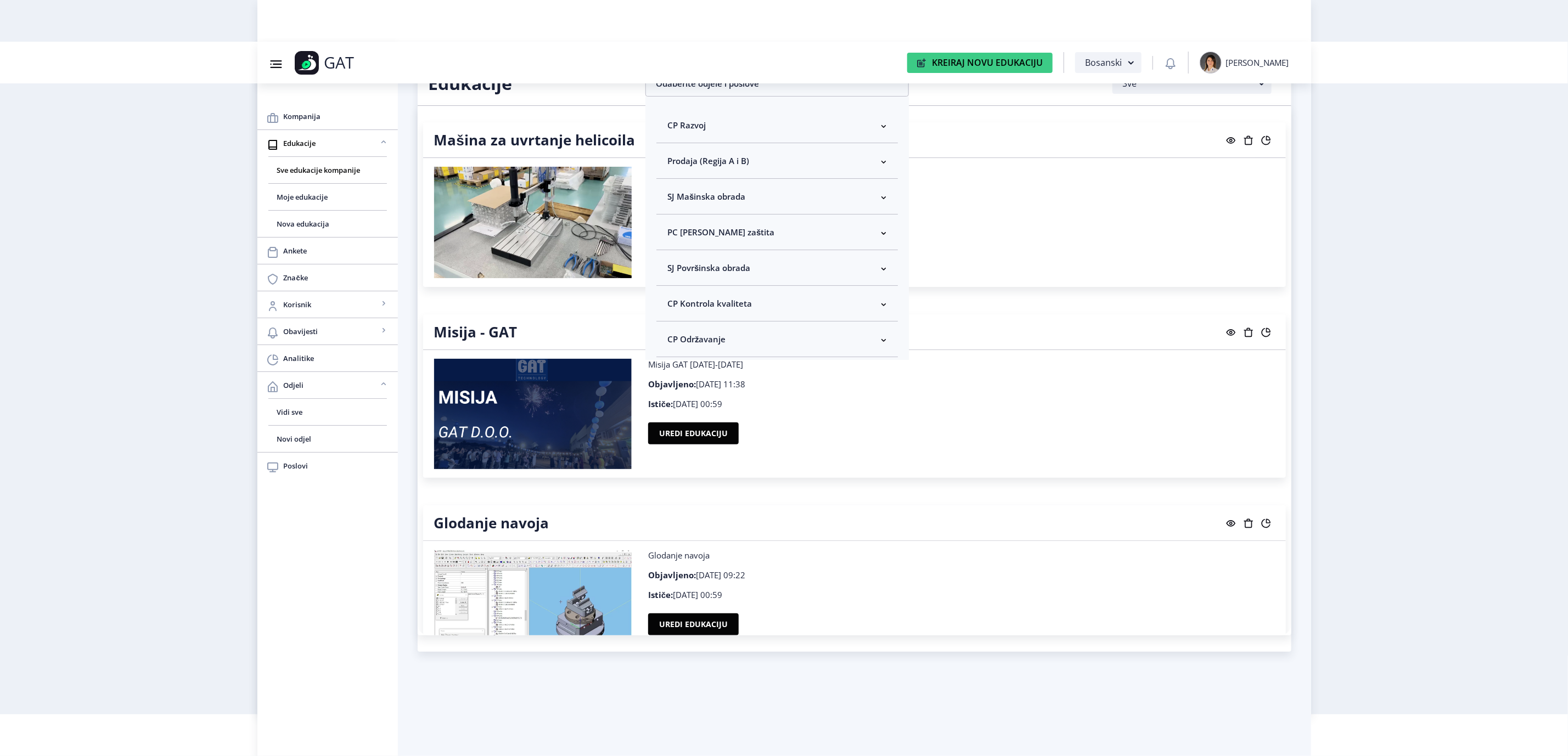
click at [721, 300] on span "CP Kontrola kvaliteta" at bounding box center [709, 303] width 85 height 13
click at [716, 345] on span "Odaberi sve" at bounding box center [707, 342] width 53 height 13
click at [672, 343] on input "Odaberi sve" at bounding box center [671, 342] width 1 height 1
checkbox input "true"
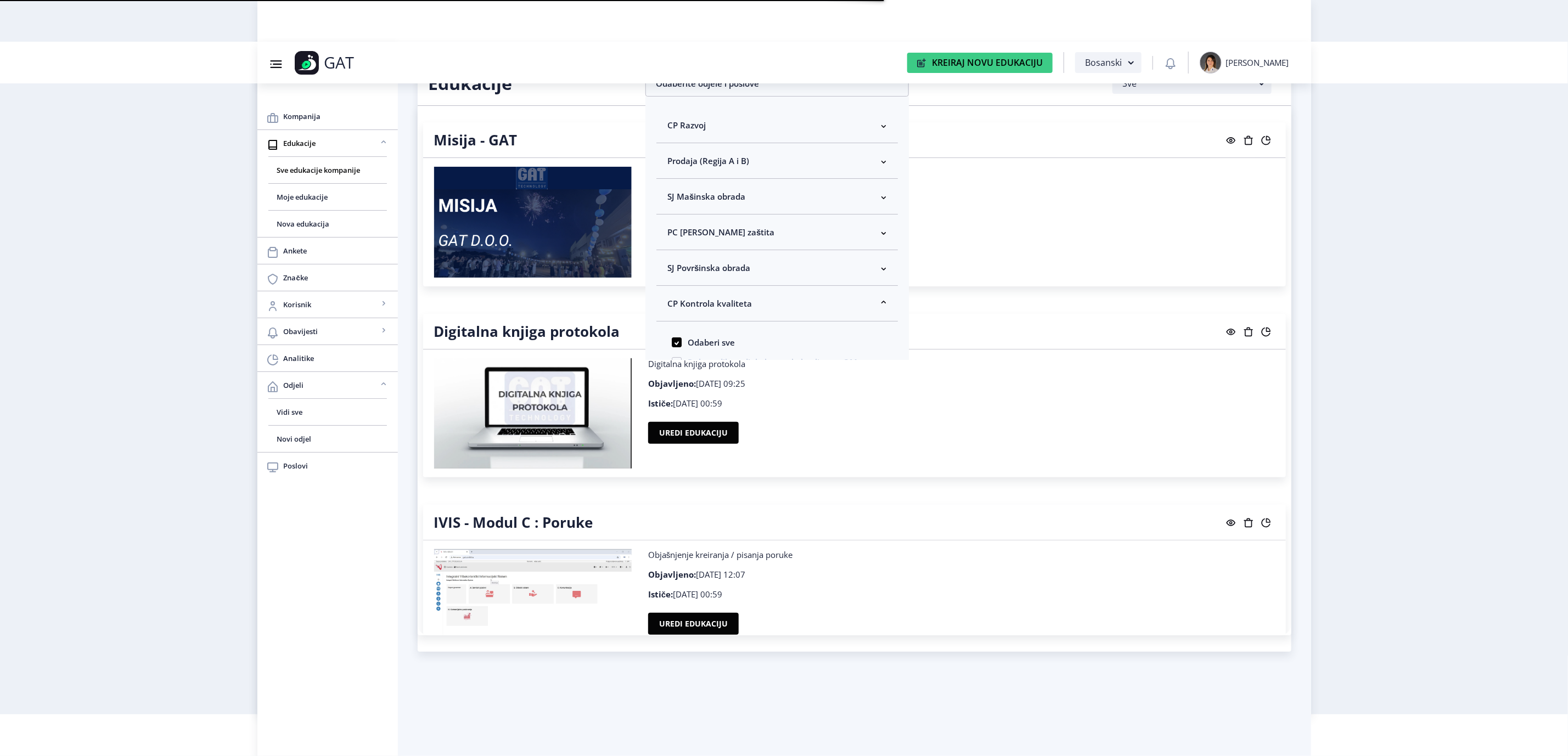
click at [1401, 369] on nb-layout "Group 43@3x Created with Sketch. GAT Kreiraj Novu Edukaciju Bosanski [PERSON_NA…" at bounding box center [784, 336] width 1568 height 756
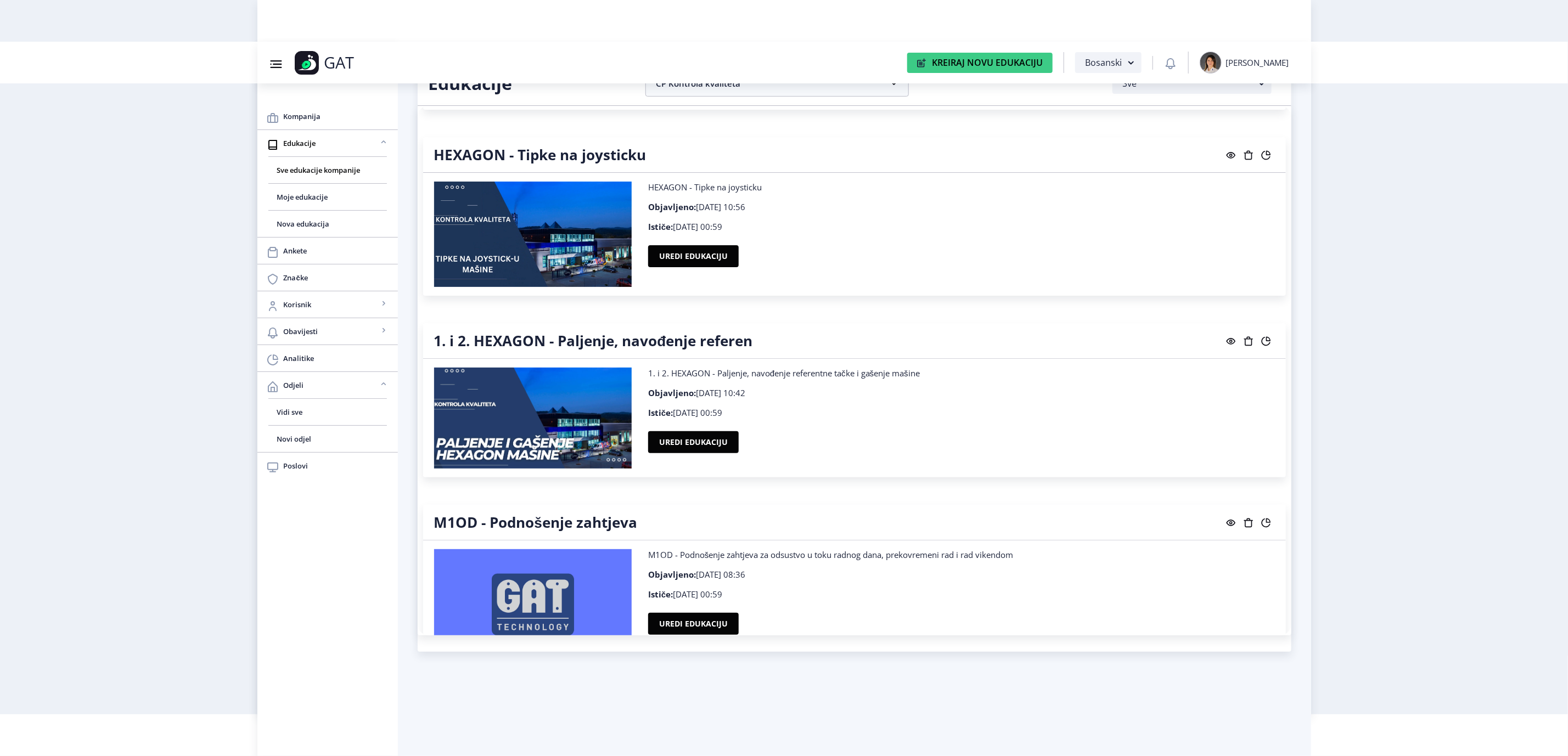
scroll to position [3353, 0]
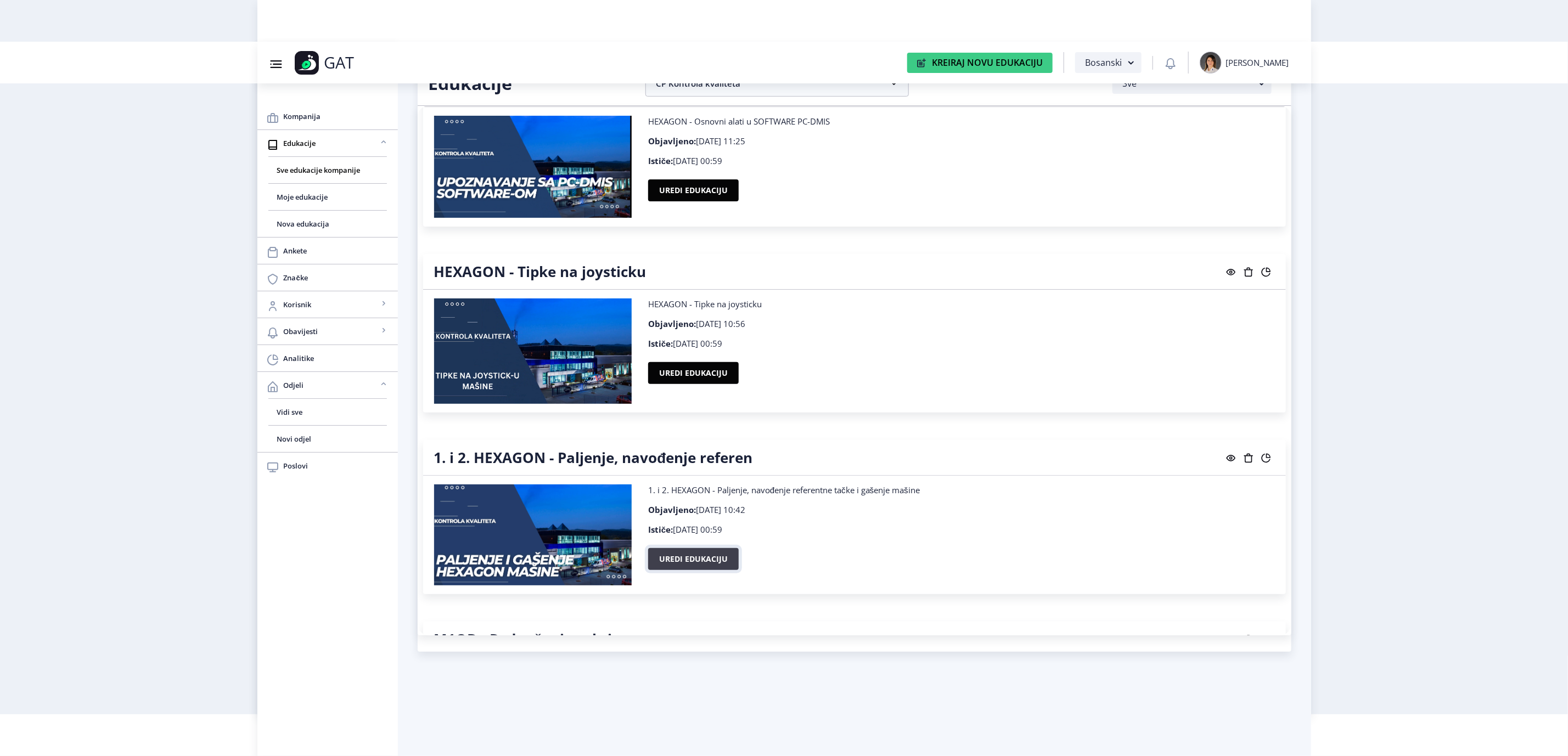
click at [662, 557] on button "Uredi edukaciju" at bounding box center [693, 558] width 90 height 22
